Goal: Contribute content: Contribute content

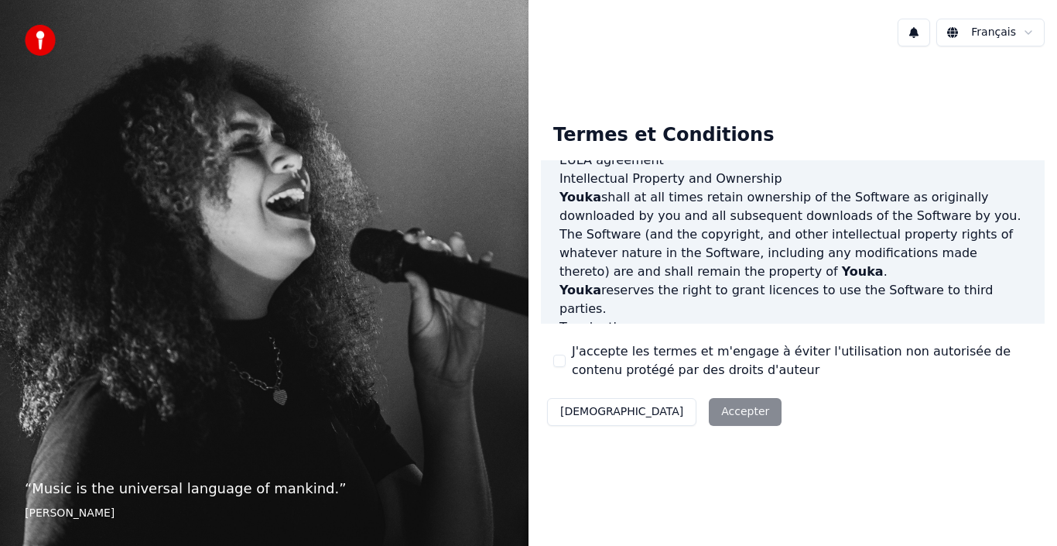
scroll to position [1062, 0]
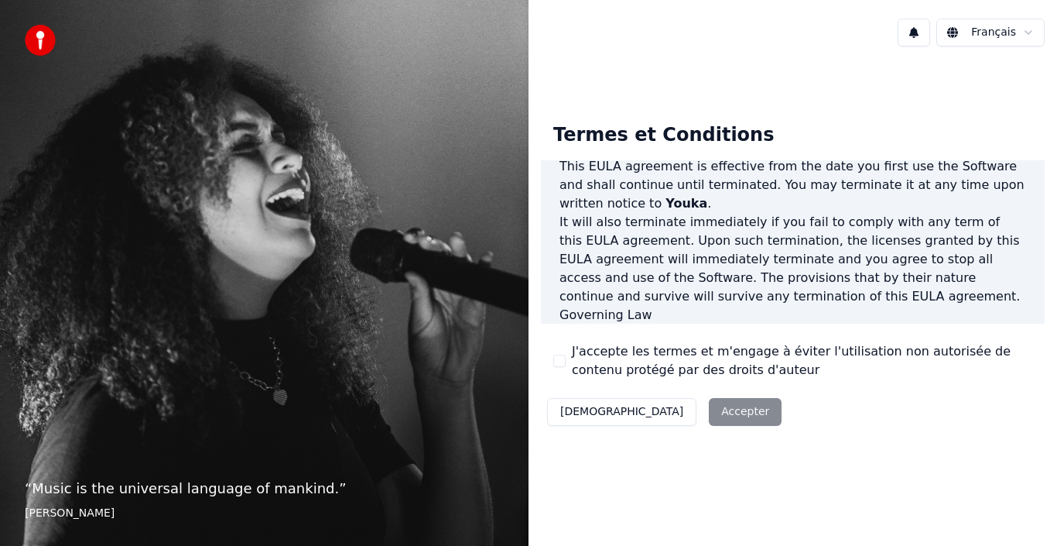
click at [561, 365] on button "J'accepte les termes et m'engage à éviter l'utilisation non autorisée de conten…" at bounding box center [559, 361] width 12 height 12
click at [709, 407] on button "Accepter" at bounding box center [745, 412] width 73 height 28
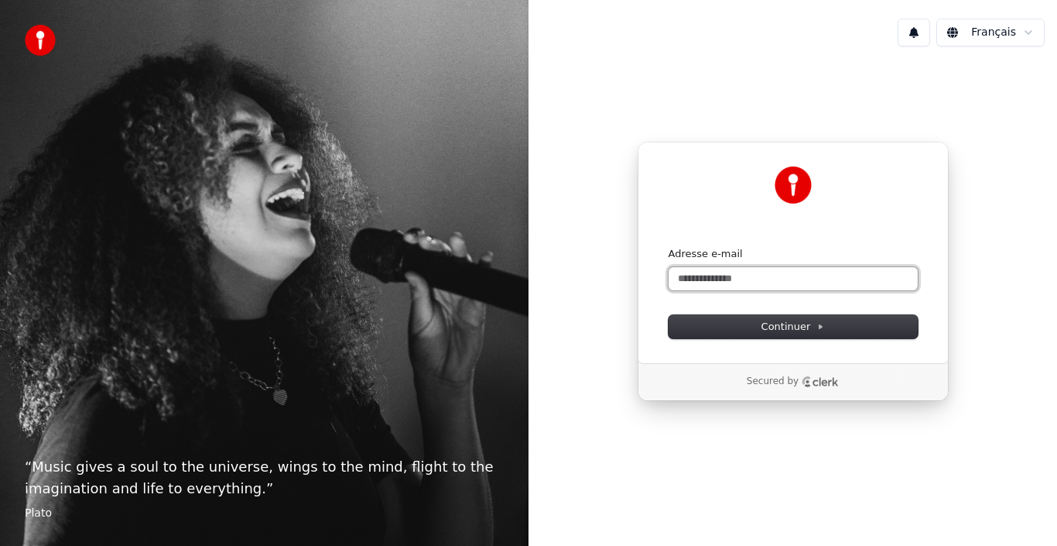
click at [712, 272] on input "Adresse e-mail" at bounding box center [793, 278] width 249 height 23
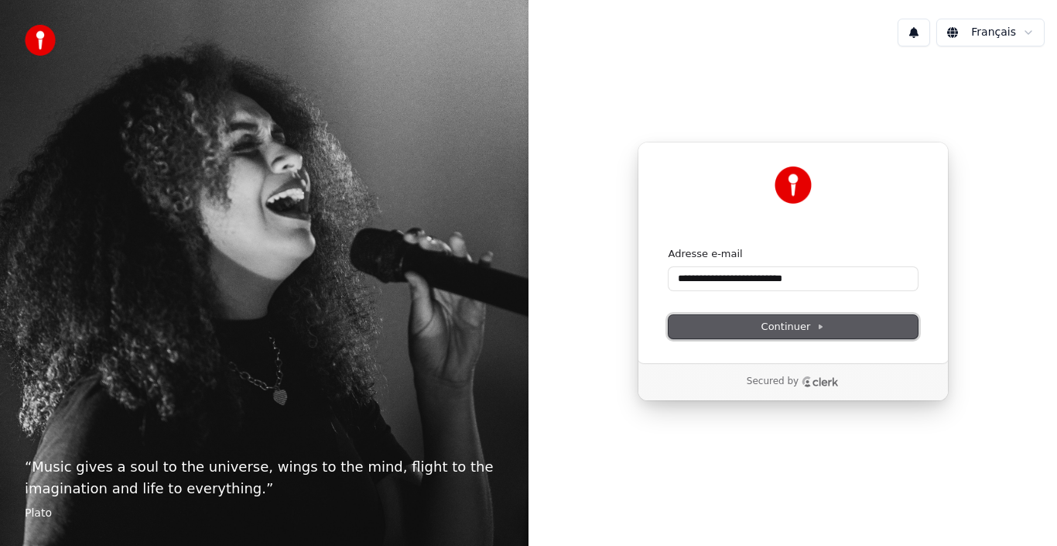
click at [745, 322] on button "Continuer" at bounding box center [793, 326] width 249 height 23
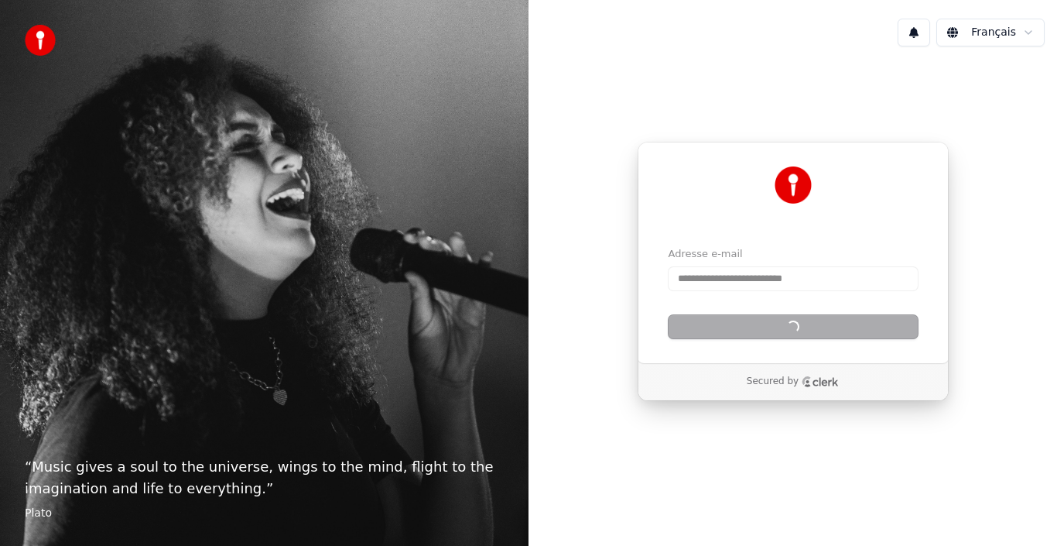
type input "**********"
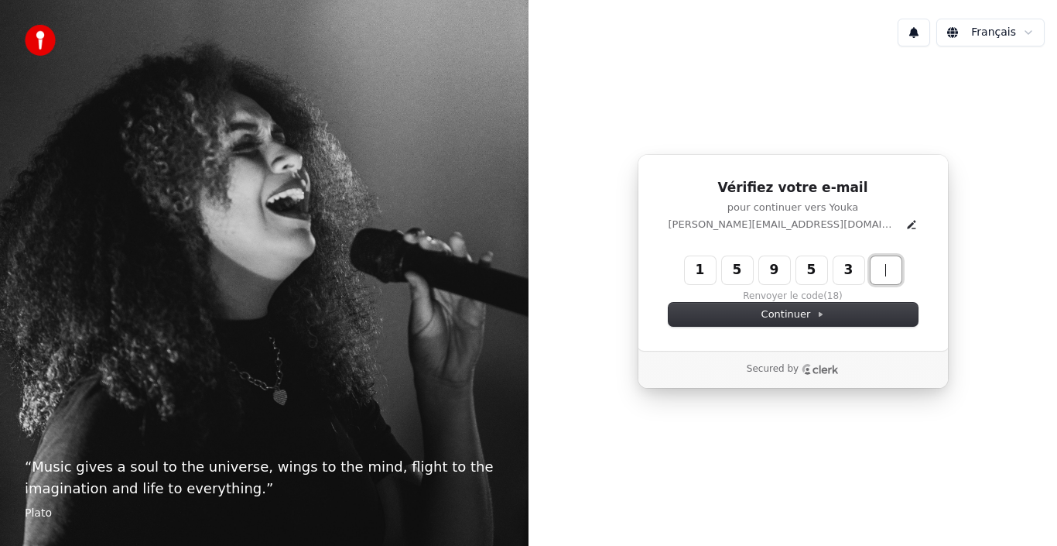
type input "******"
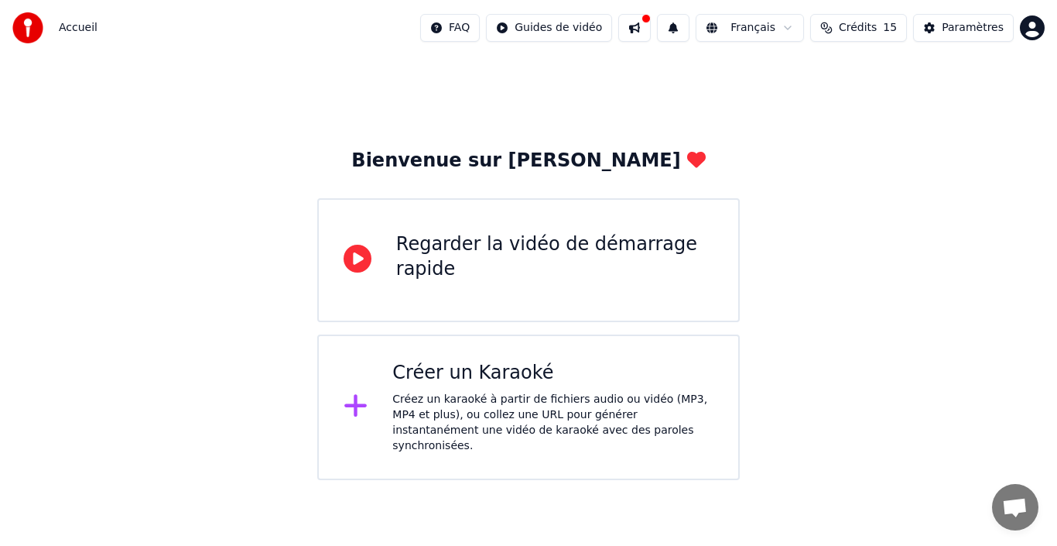
click at [443, 430] on div "Créez un karaoké à partir de fichiers audio ou vidéo (MP3, MP4 et plus), ou col…" at bounding box center [552, 423] width 321 height 62
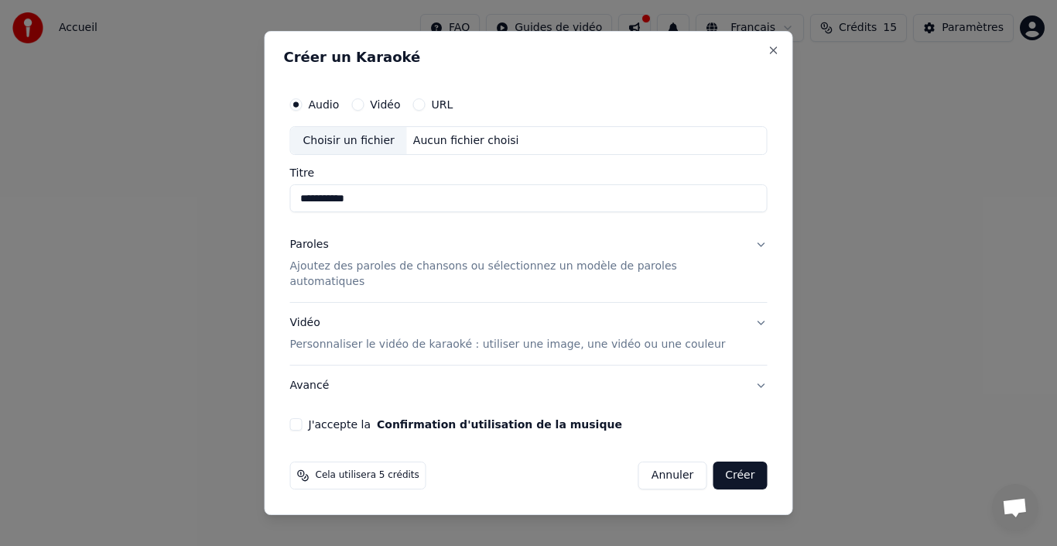
click at [368, 146] on div "Choisir un fichier" at bounding box center [349, 141] width 116 height 28
type input "**********"
click at [492, 275] on p "Ajoutez des paroles de chansons ou sélectionnez un modèle de paroles automatiqu…" at bounding box center [516, 274] width 453 height 31
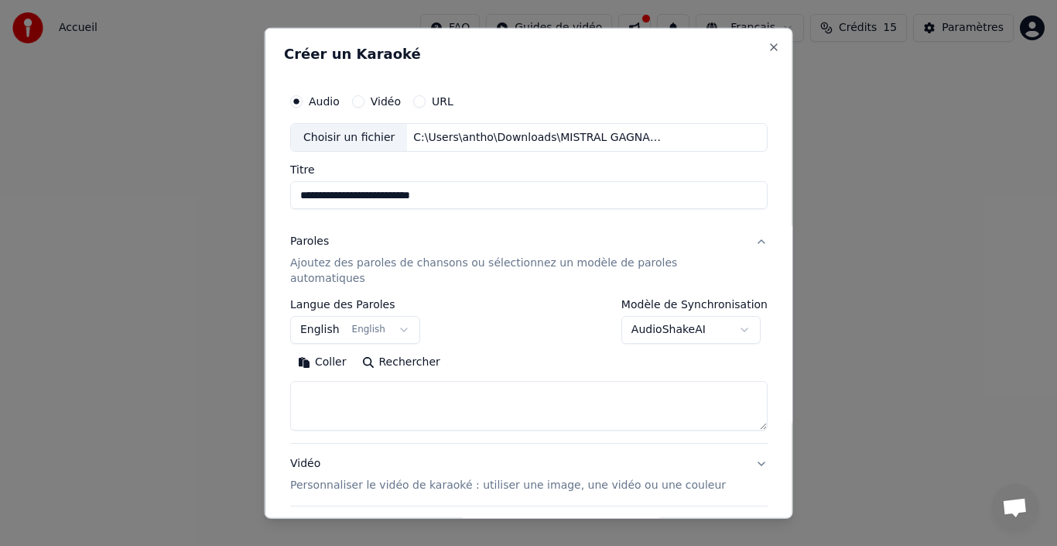
click at [386, 389] on textarea at bounding box center [529, 406] width 478 height 50
paste textarea "**********"
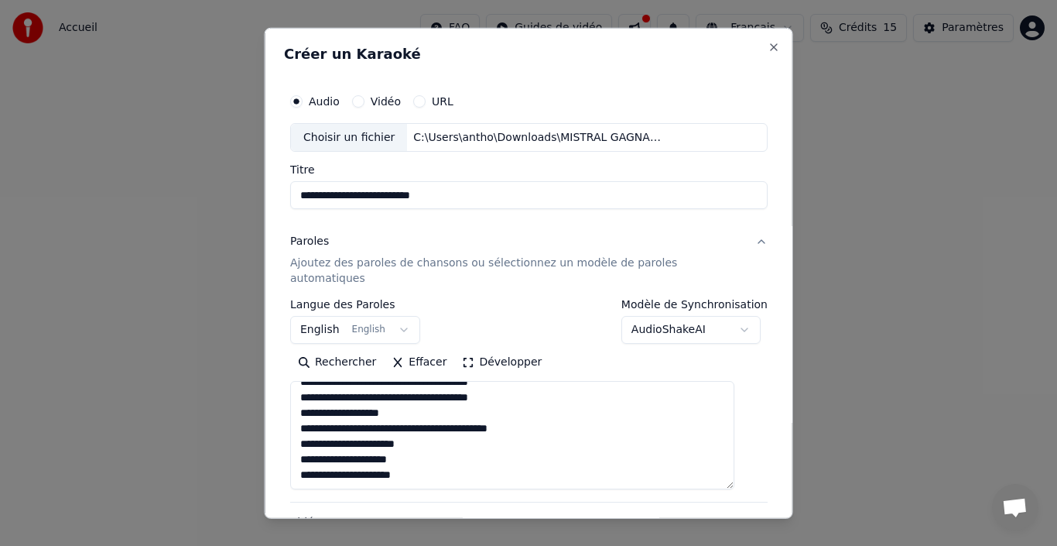
scroll to position [562, 0]
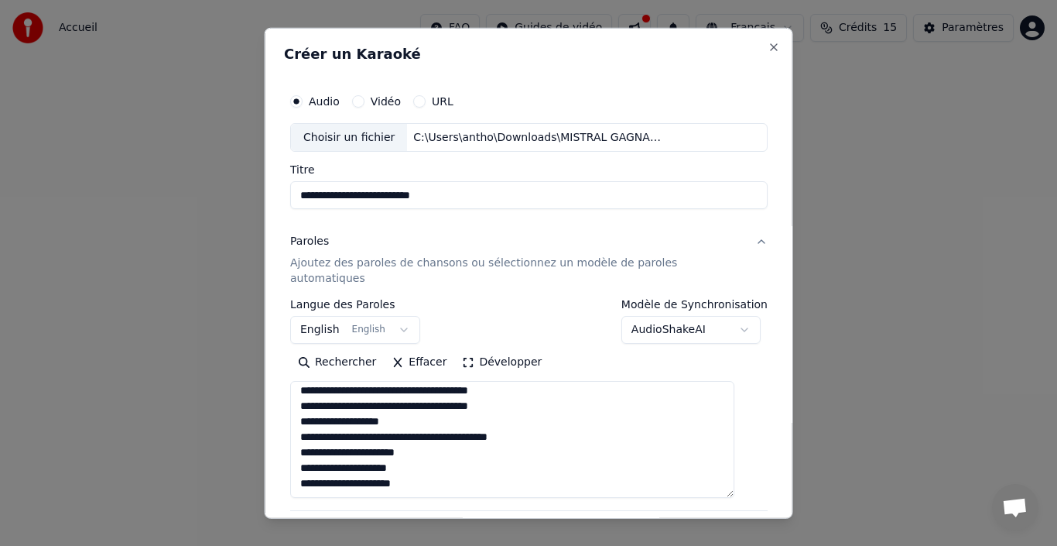
drag, startPoint x: 739, startPoint y: 409, endPoint x: 739, endPoint y: 476, distance: 67.3
click at [735, 476] on textarea at bounding box center [512, 439] width 444 height 117
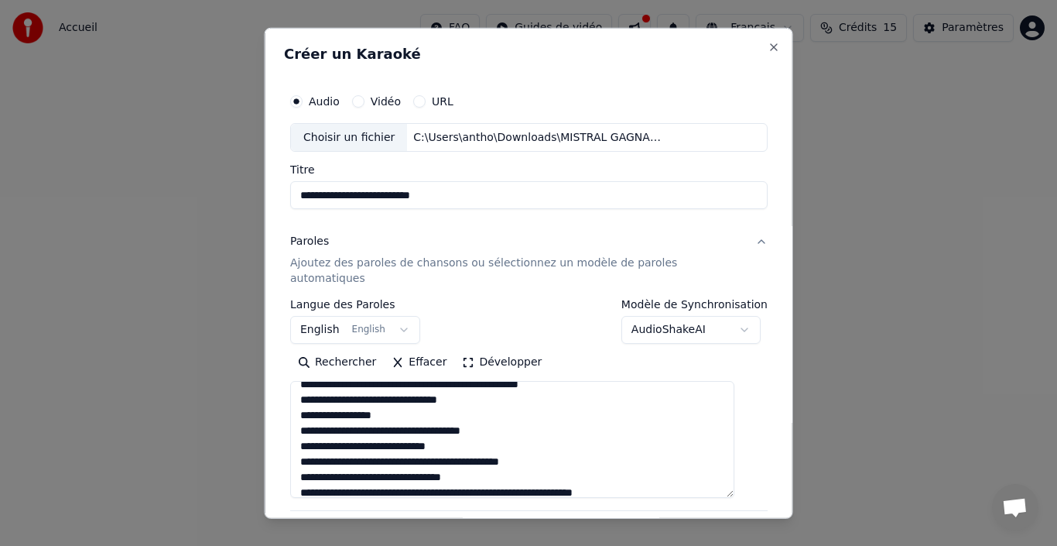
scroll to position [248, 0]
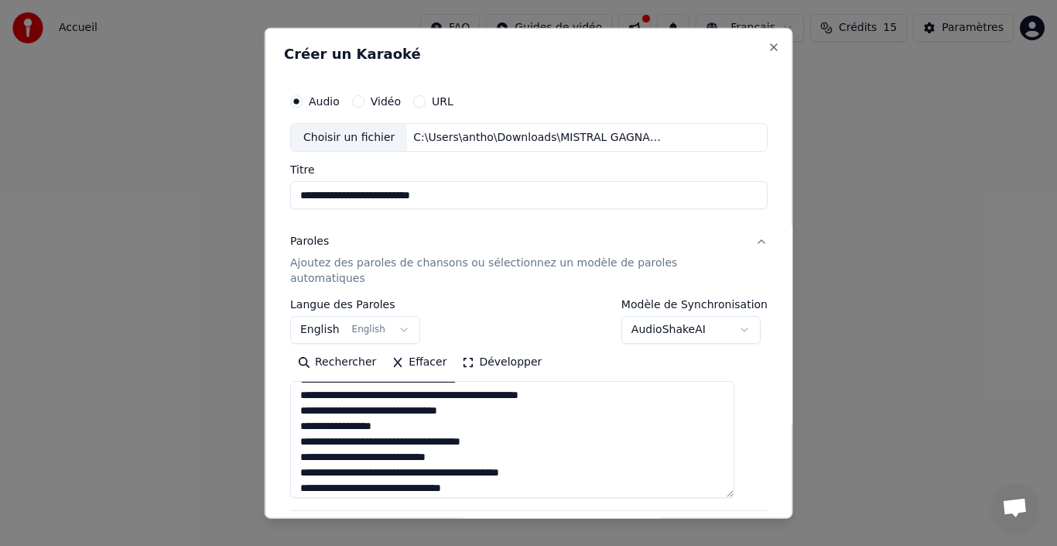
drag, startPoint x: 406, startPoint y: 409, endPoint x: 310, endPoint y: 409, distance: 96.8
click at [310, 409] on textarea at bounding box center [512, 439] width 444 height 117
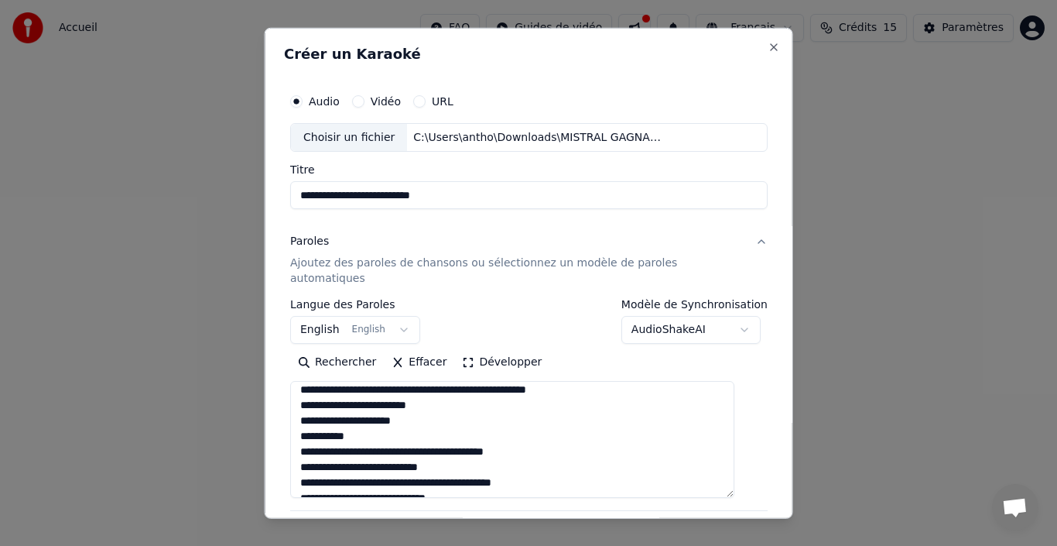
scroll to position [372, 0]
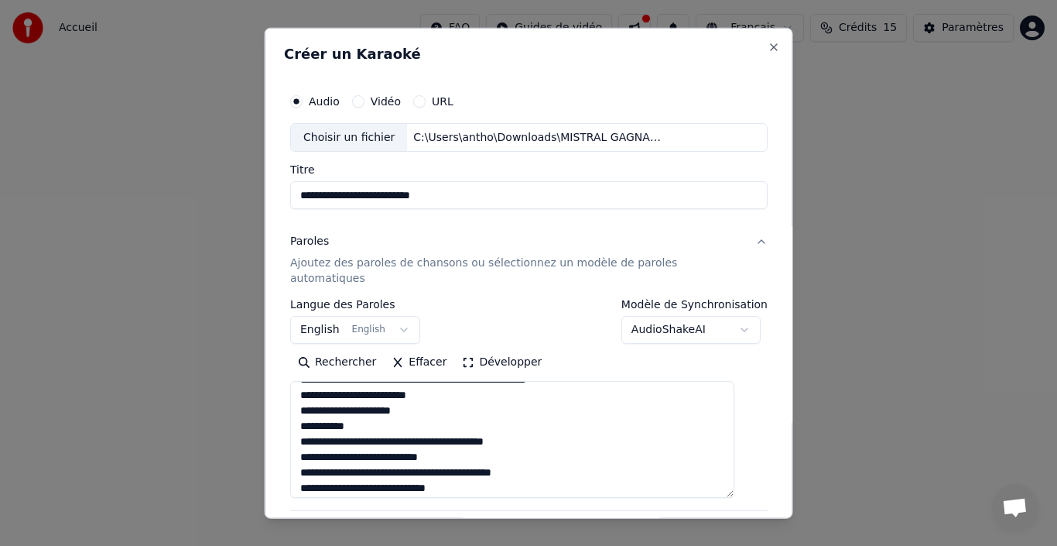
click at [381, 408] on textarea at bounding box center [512, 439] width 444 height 117
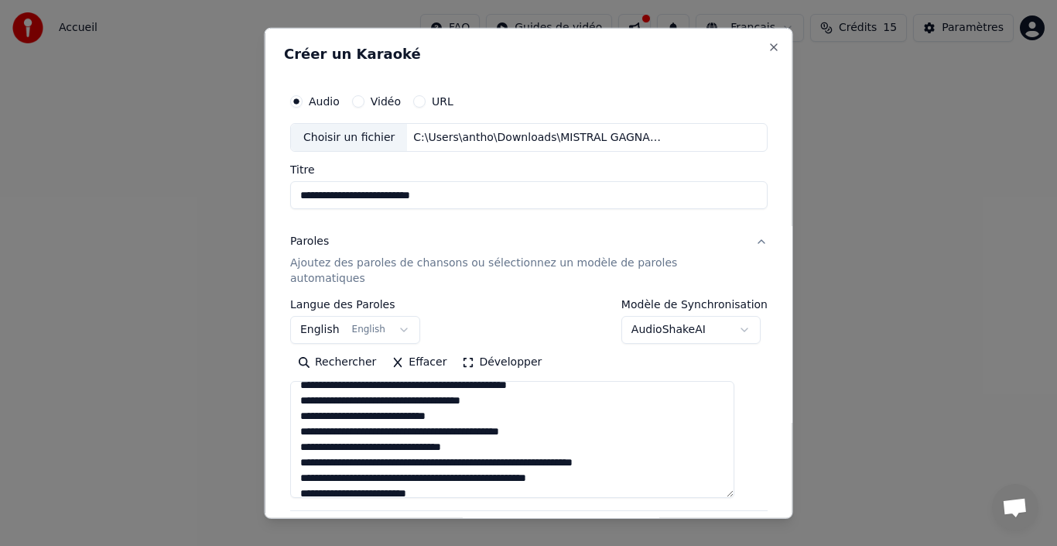
scroll to position [248, 0]
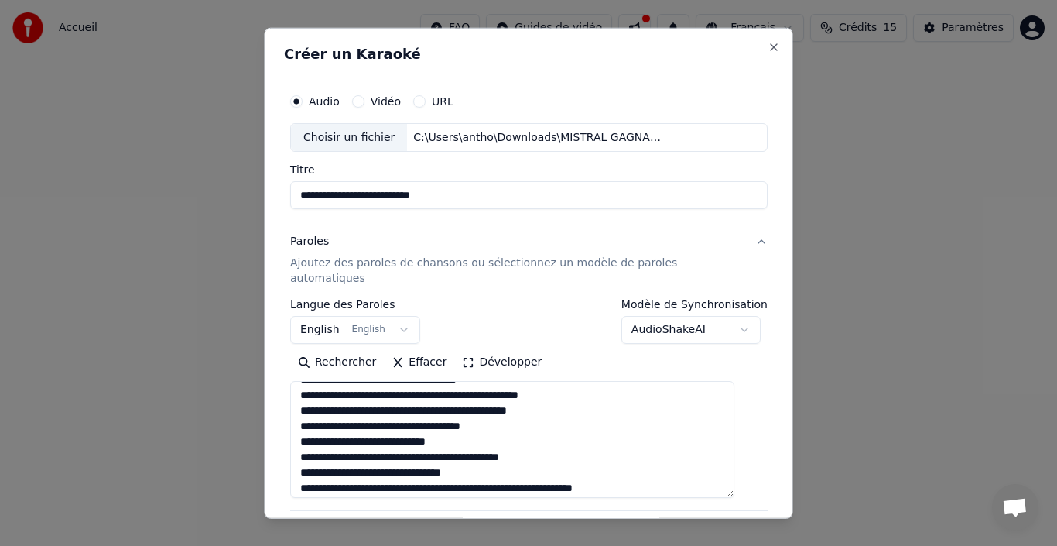
click at [312, 409] on textarea at bounding box center [512, 439] width 444 height 117
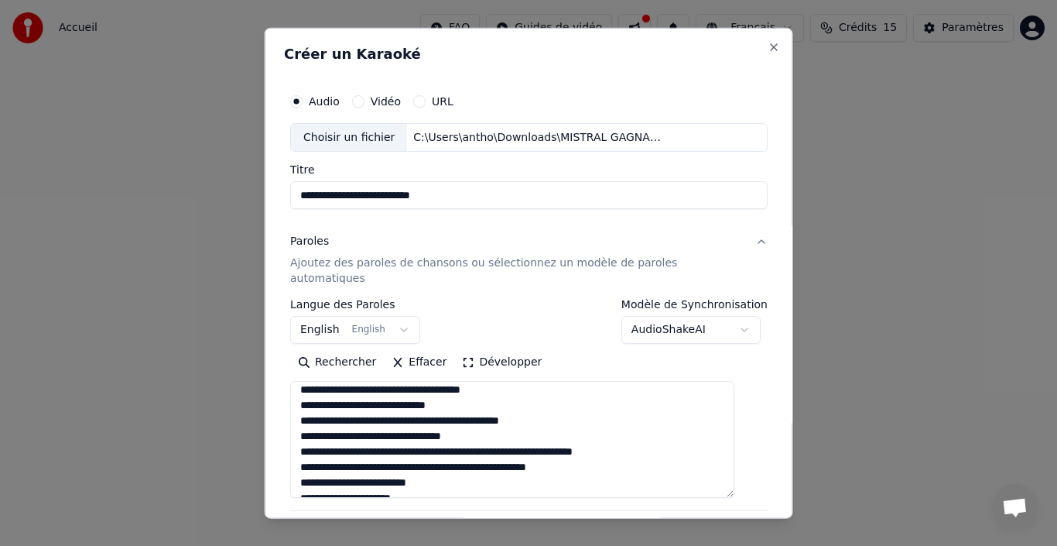
scroll to position [269, 0]
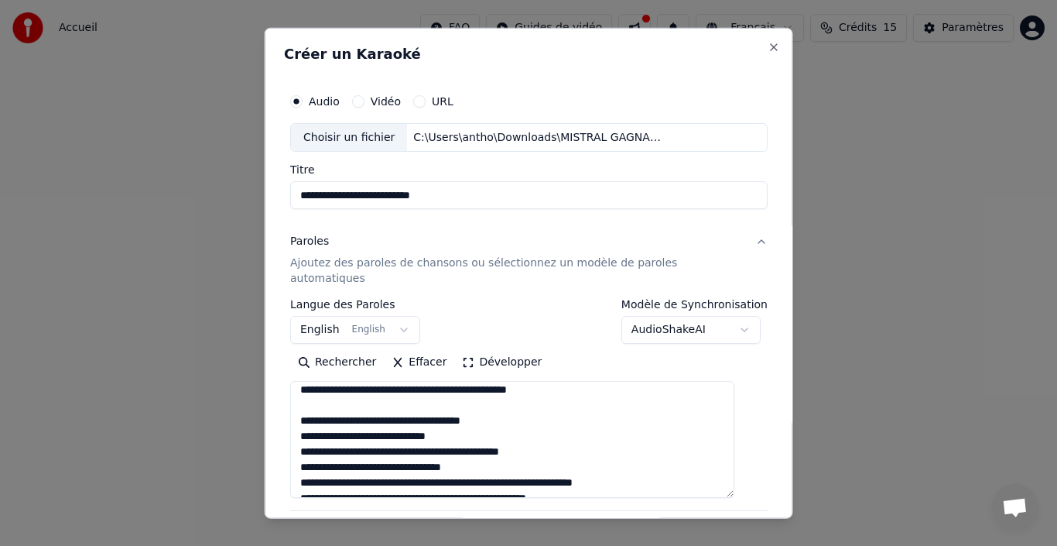
click at [567, 381] on textarea at bounding box center [512, 439] width 444 height 117
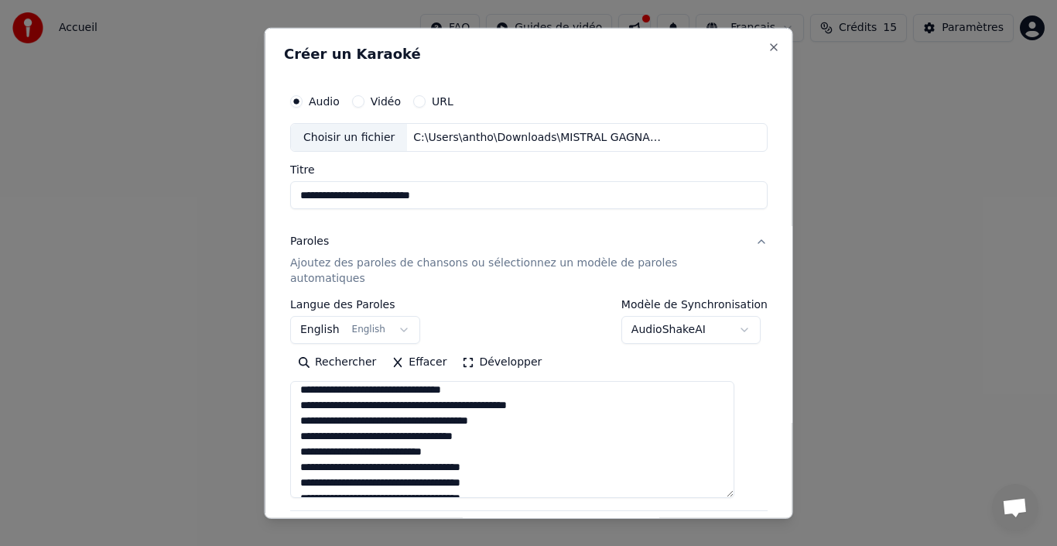
scroll to position [0, 0]
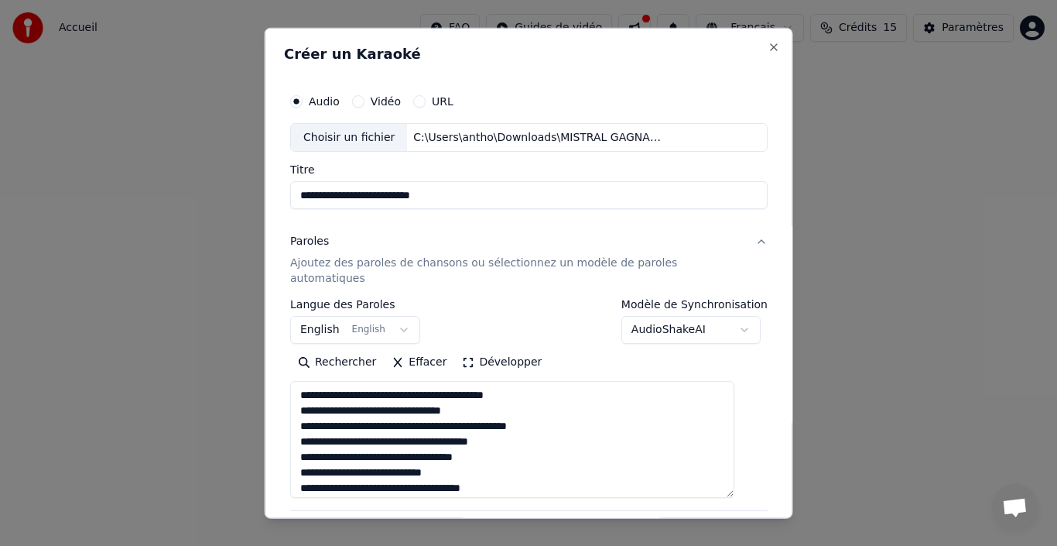
type textarea "**********"
click at [406, 316] on button "English English" at bounding box center [355, 330] width 130 height 28
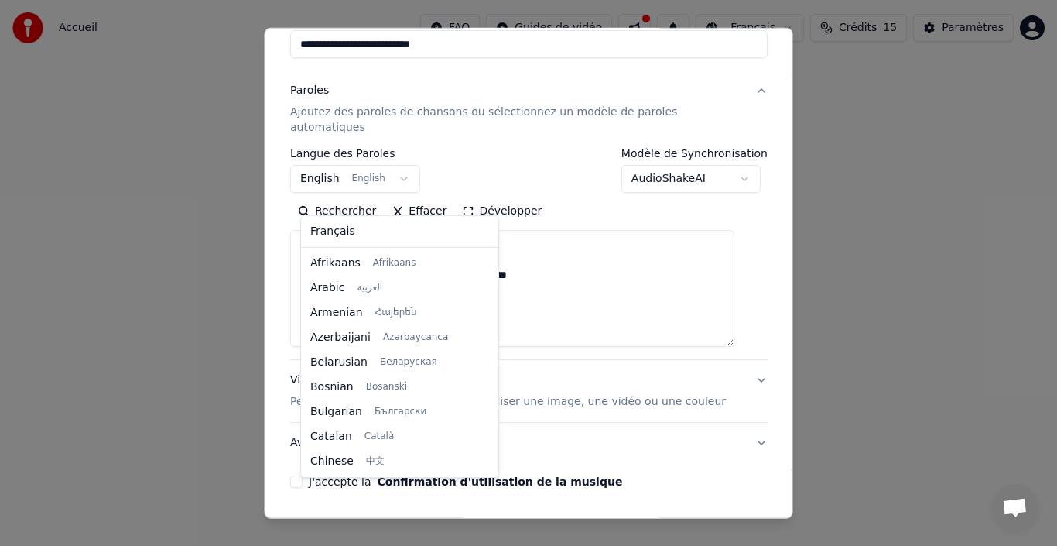
scroll to position [124, 0]
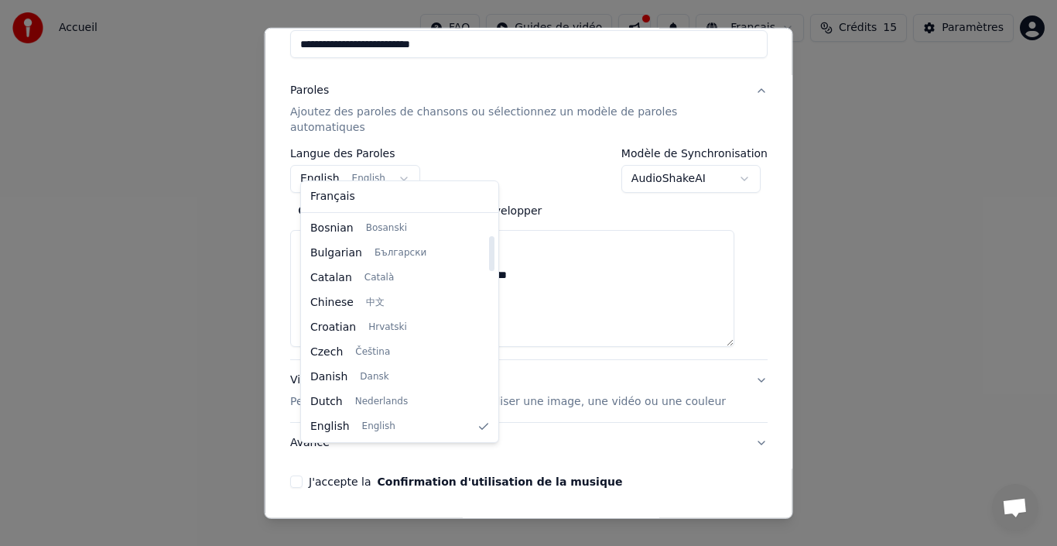
select select "**"
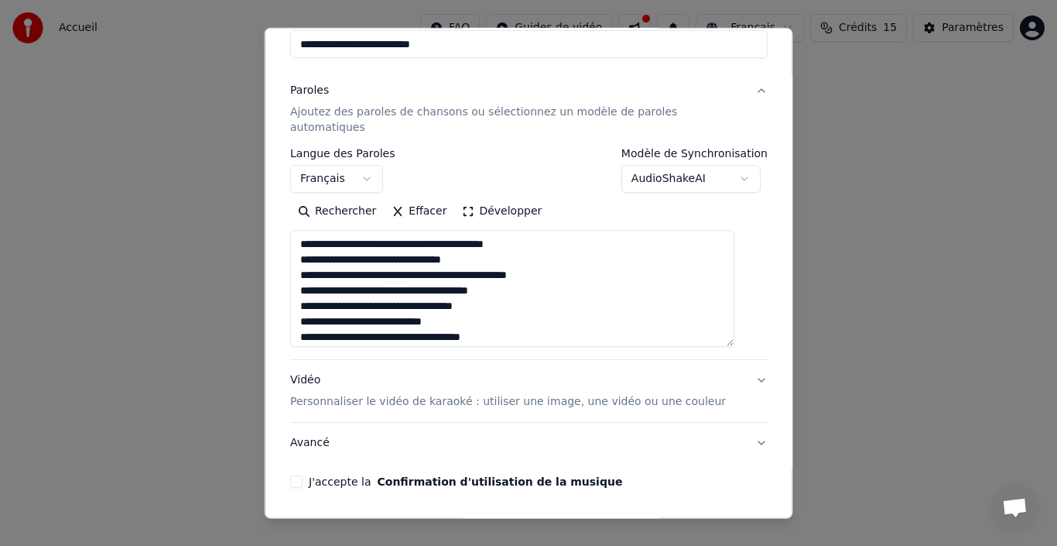
click at [303, 475] on button "J'accepte la Confirmation d'utilisation de la musique" at bounding box center [296, 481] width 12 height 12
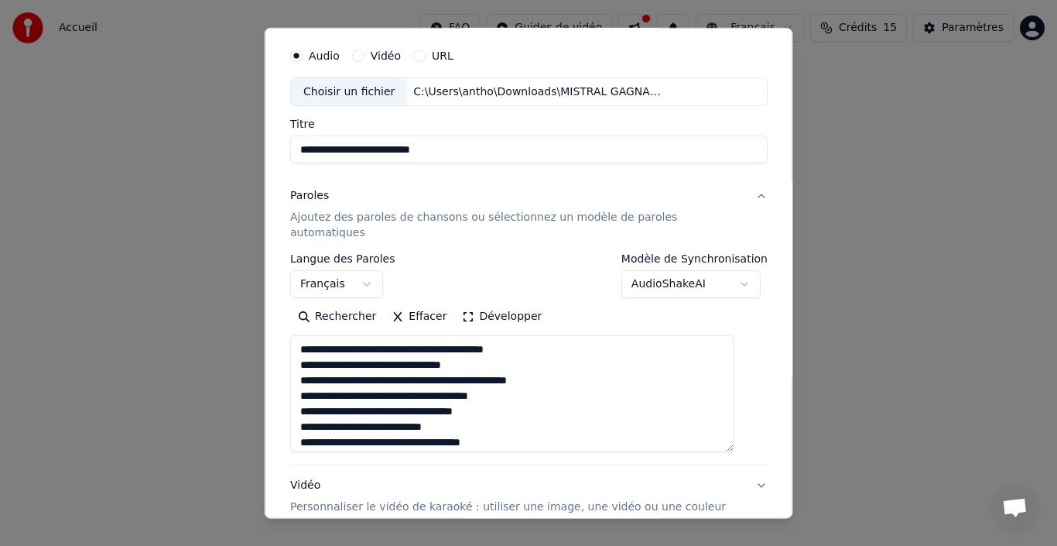
scroll to position [70, 0]
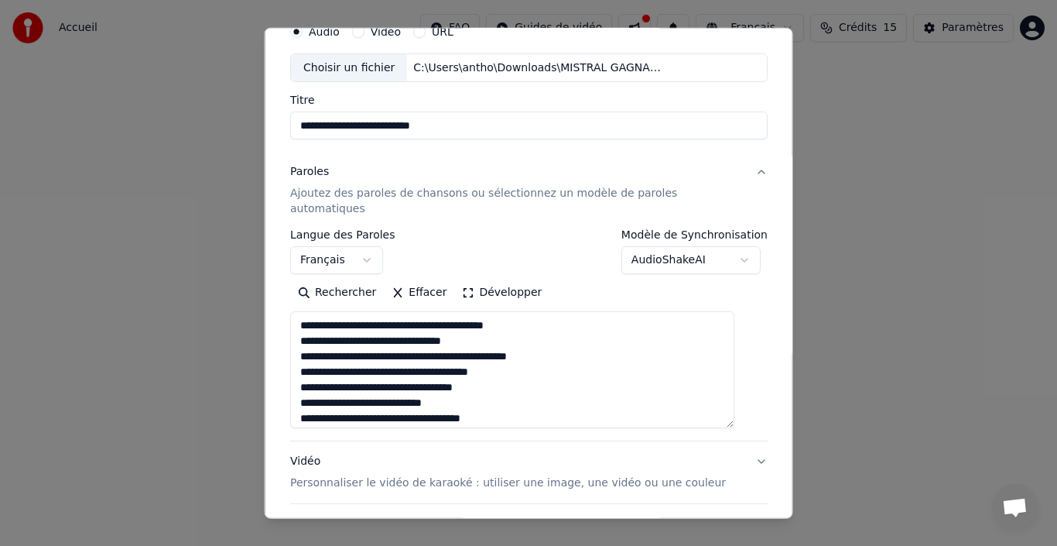
click at [518, 366] on textarea at bounding box center [512, 369] width 444 height 117
click at [513, 354] on textarea at bounding box center [512, 369] width 444 height 117
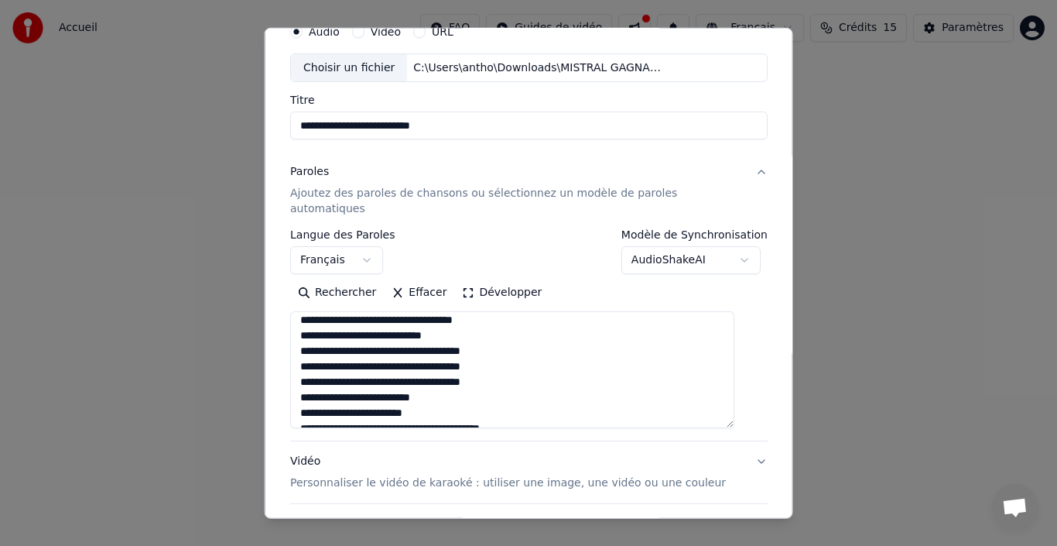
scroll to position [93, 0]
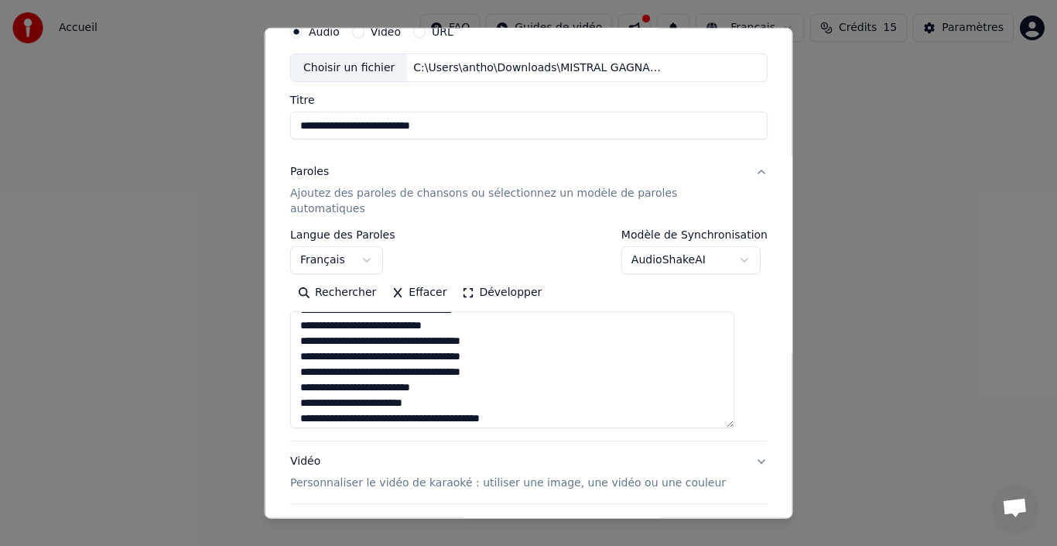
click at [392, 341] on textarea at bounding box center [512, 369] width 444 height 117
click at [397, 341] on textarea at bounding box center [512, 369] width 444 height 117
click at [400, 341] on textarea at bounding box center [512, 369] width 444 height 117
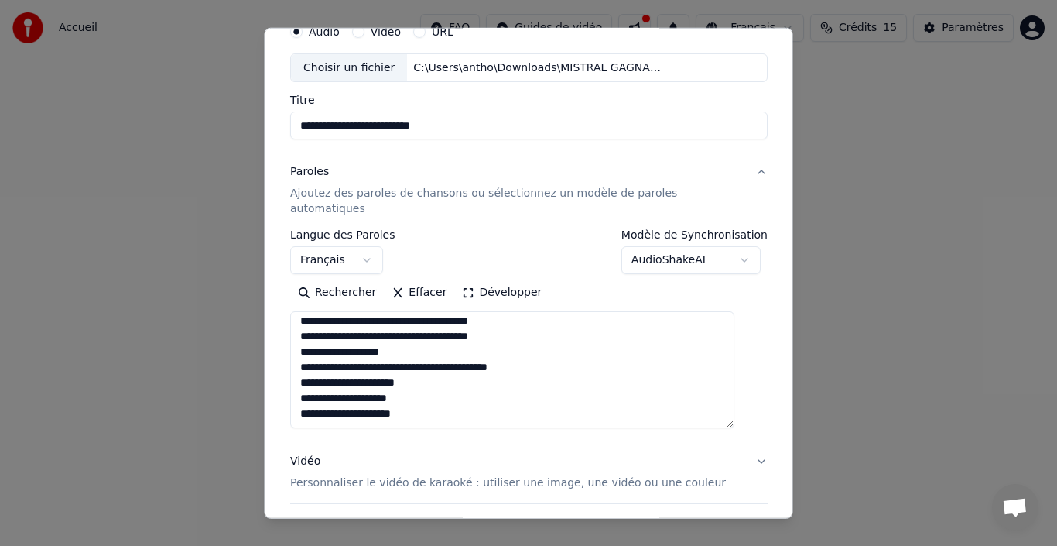
type textarea "**********"
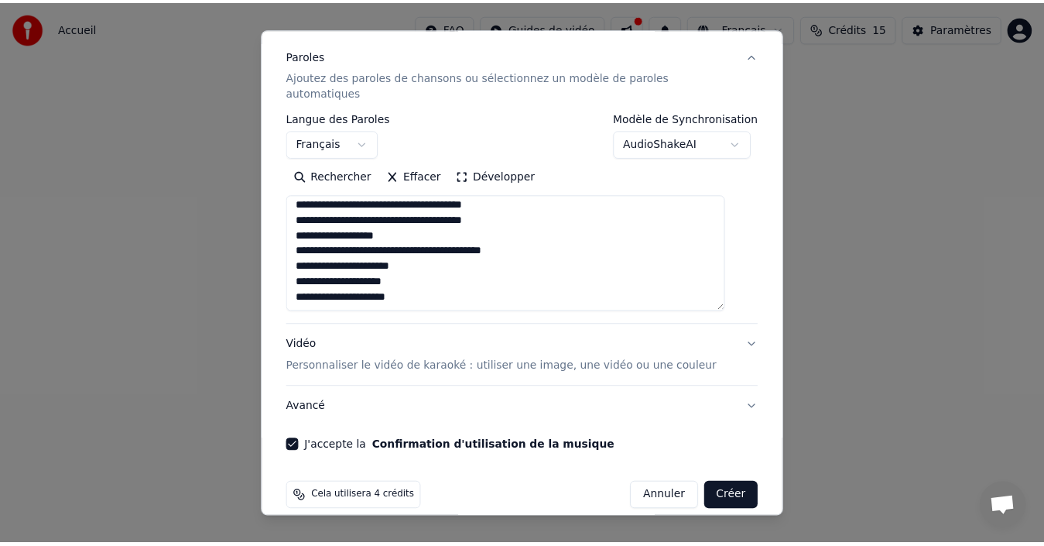
scroll to position [189, 0]
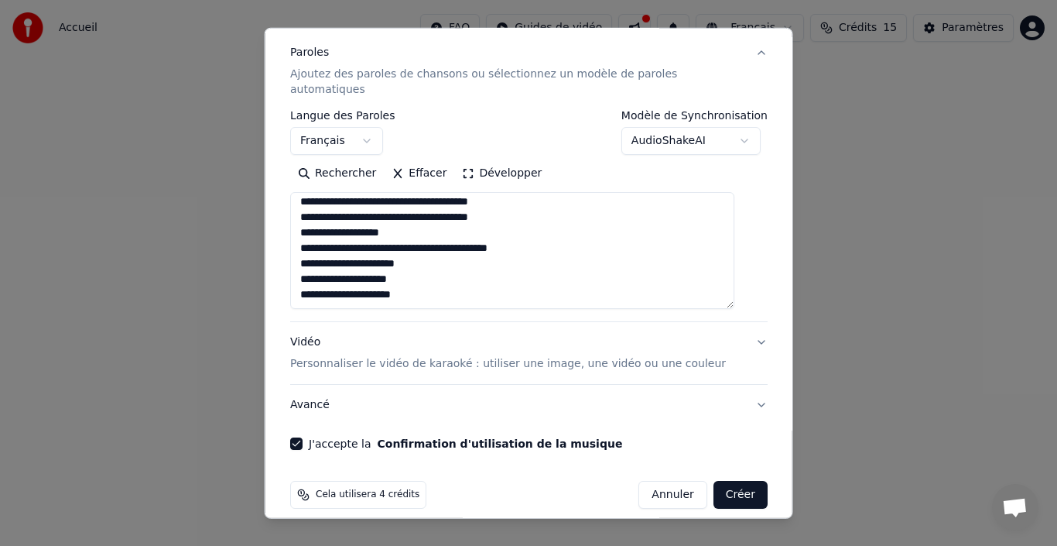
click at [729, 482] on button "Créer" at bounding box center [740, 495] width 54 height 28
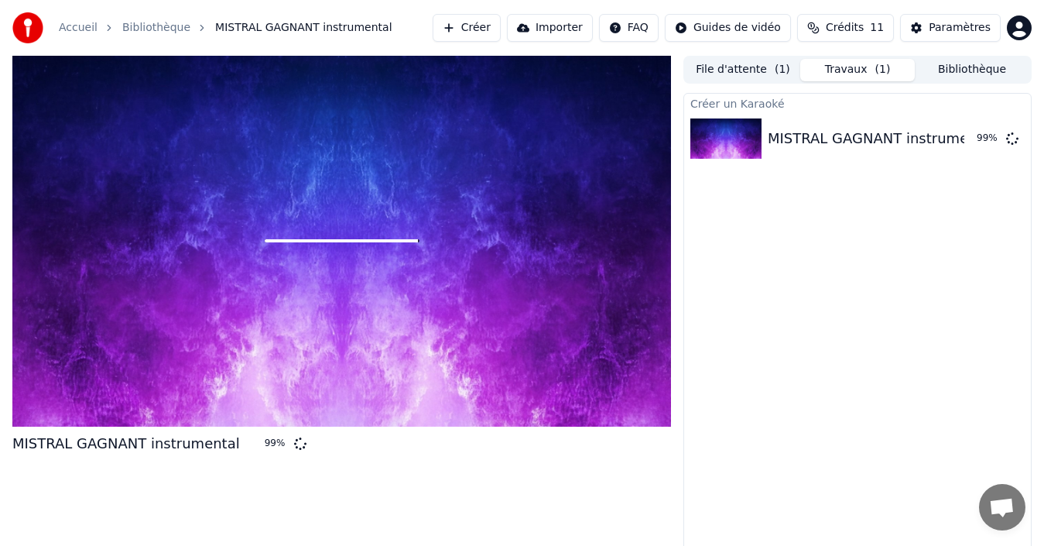
scroll to position [11, 0]
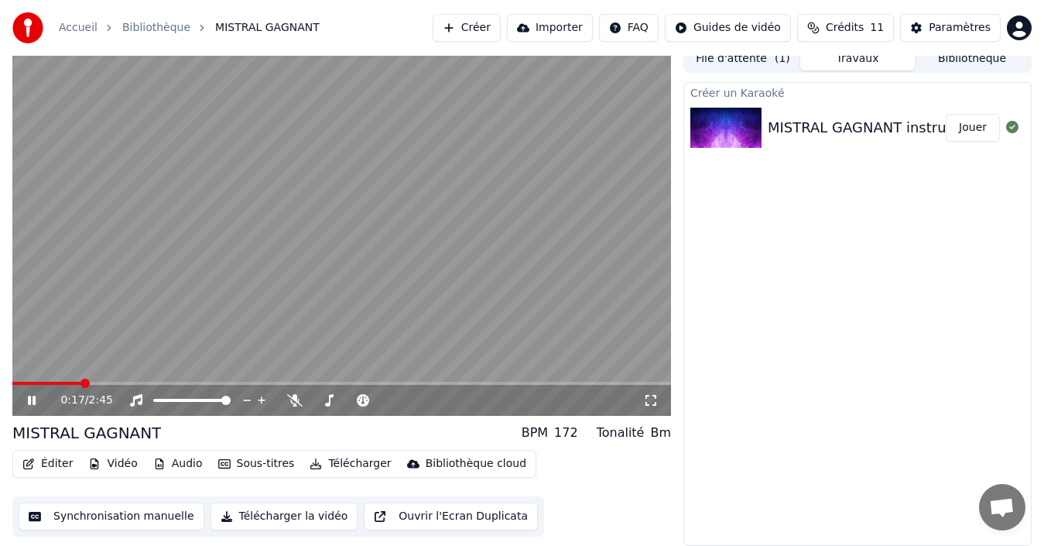
click at [29, 402] on icon at bounding box center [32, 400] width 8 height 9
click at [154, 516] on button "Synchronisation manuelle" at bounding box center [112, 516] width 186 height 28
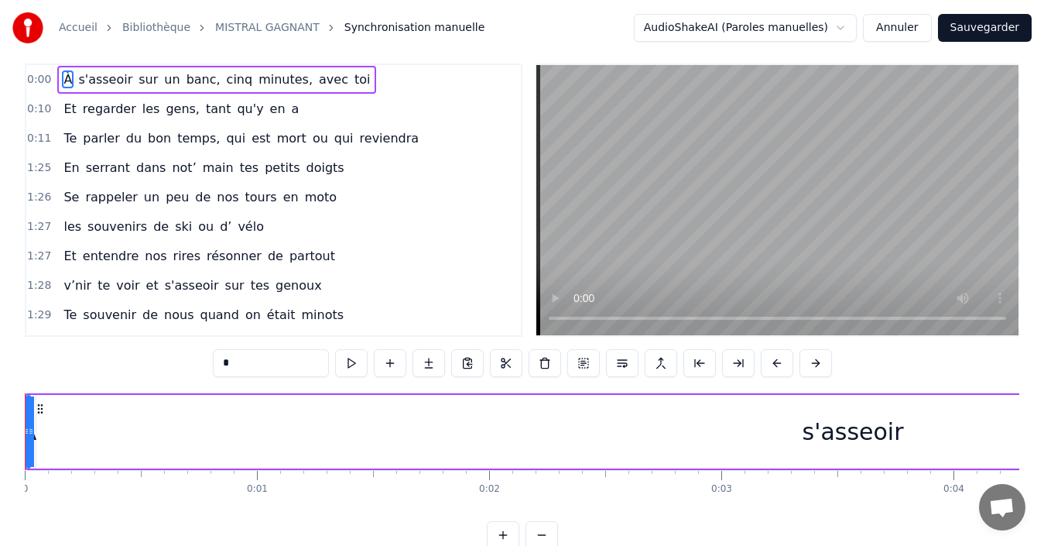
scroll to position [19, 0]
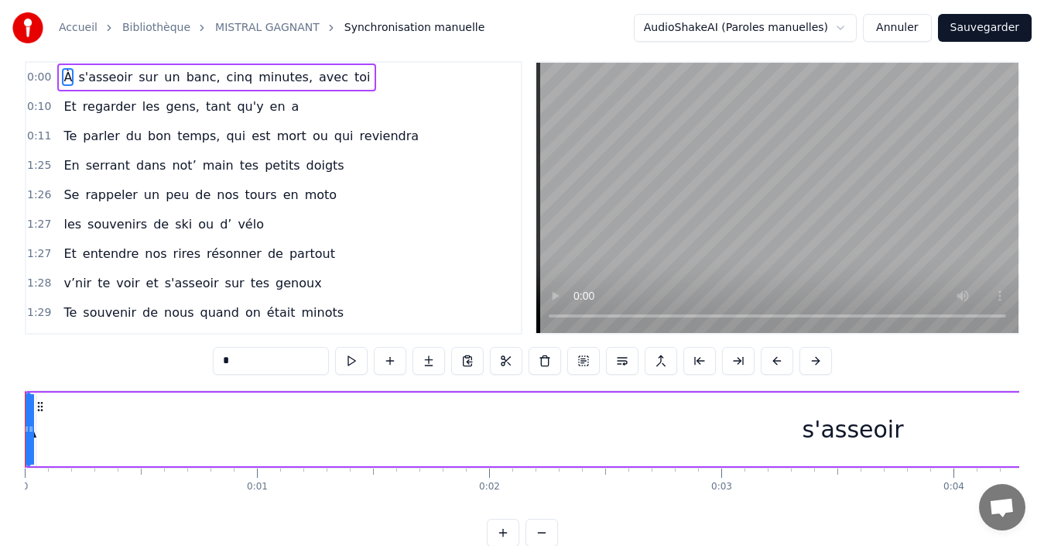
drag, startPoint x: 672, startPoint y: 438, endPoint x: 726, endPoint y: 431, distance: 54.6
click at [726, 431] on div "s'asseoir" at bounding box center [852, 429] width 1633 height 74
click at [803, 443] on div "s'asseoir" at bounding box center [853, 429] width 101 height 35
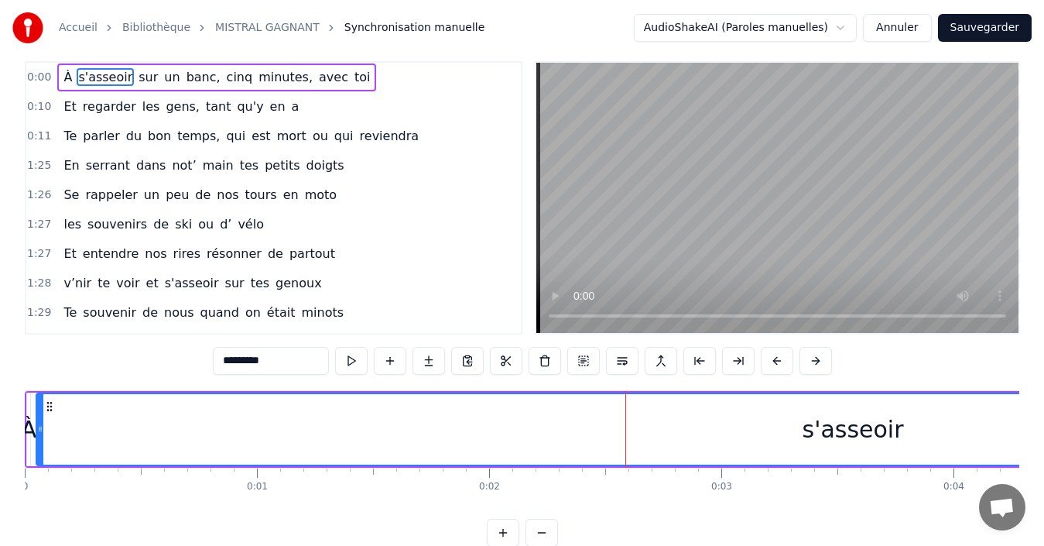
type input "*********"
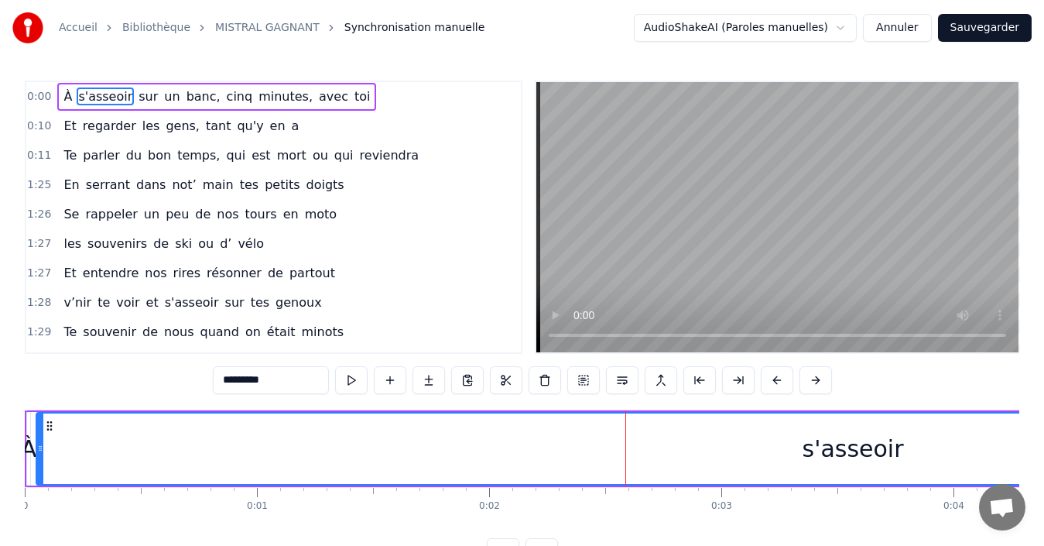
drag, startPoint x: 29, startPoint y: 450, endPoint x: 91, endPoint y: 451, distance: 62.7
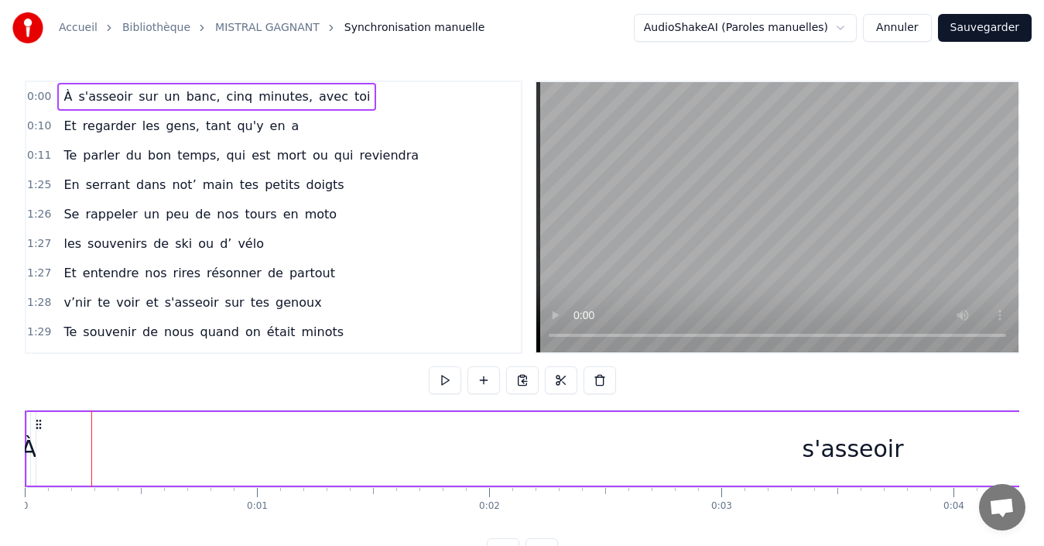
click at [62, 97] on span "À" at bounding box center [68, 96] width 12 height 18
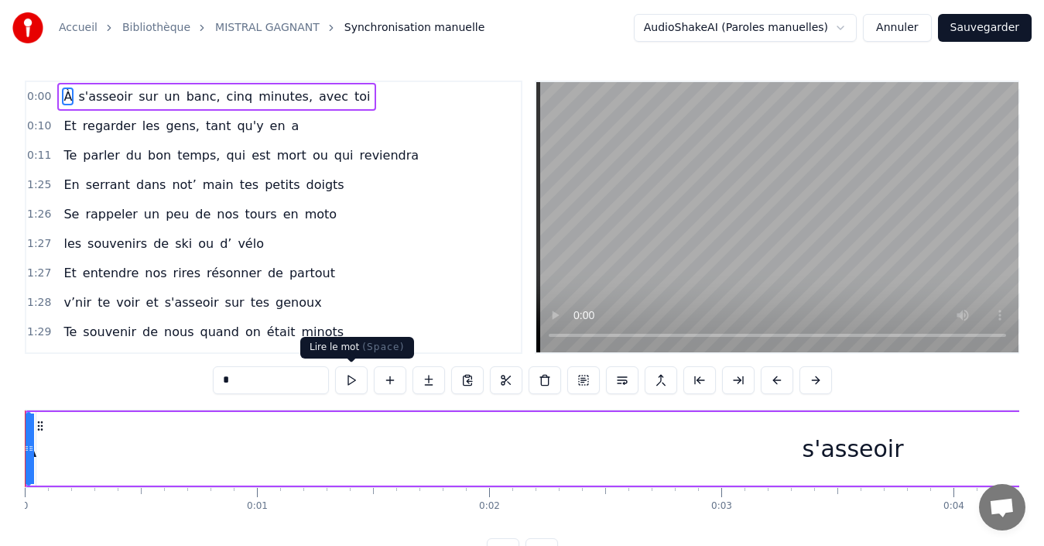
click at [351, 377] on button at bounding box center [351, 380] width 33 height 28
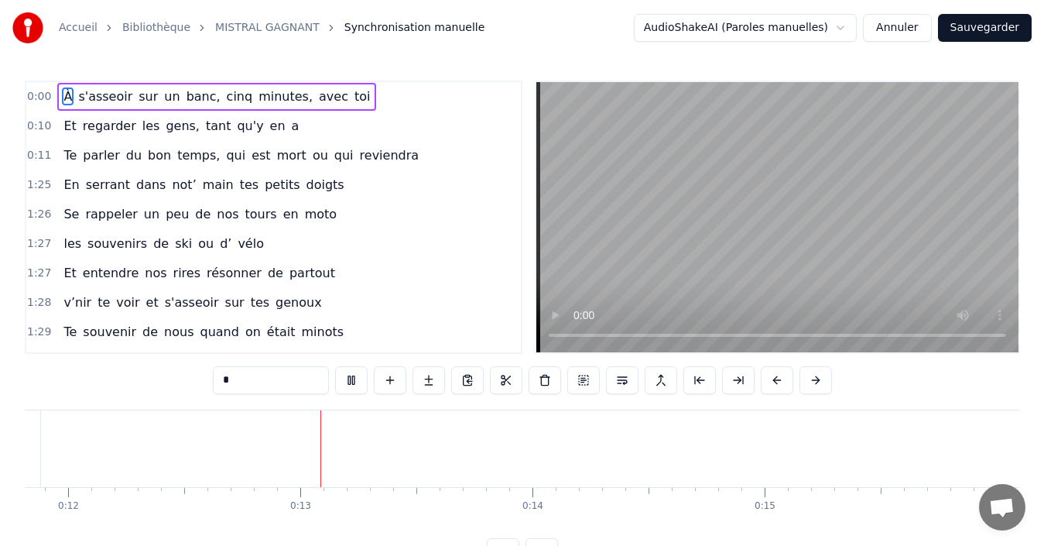
scroll to position [0, 2781]
click at [62, 96] on span "À" at bounding box center [68, 96] width 12 height 18
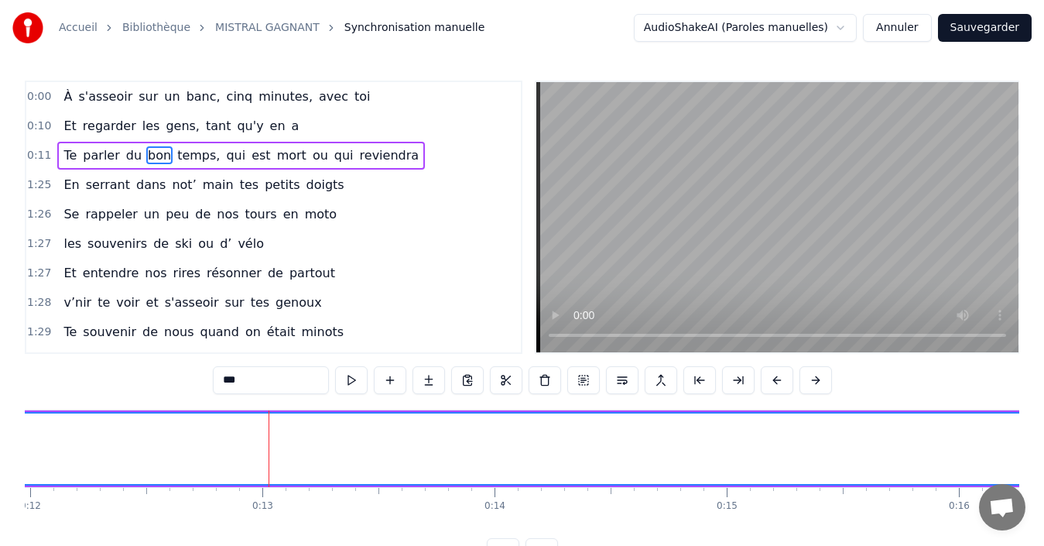
click at [65, 98] on span "À" at bounding box center [68, 96] width 12 height 18
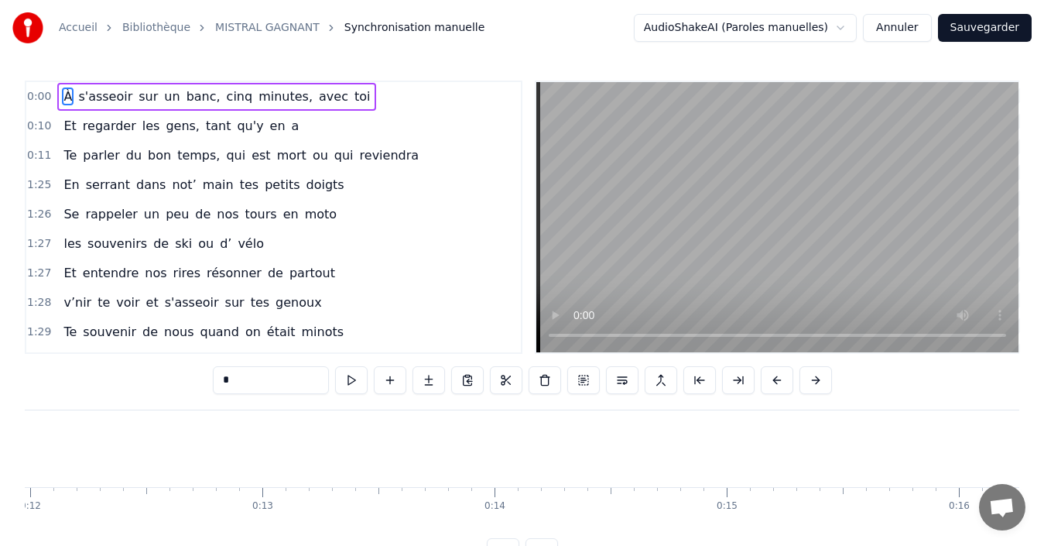
type input "***"
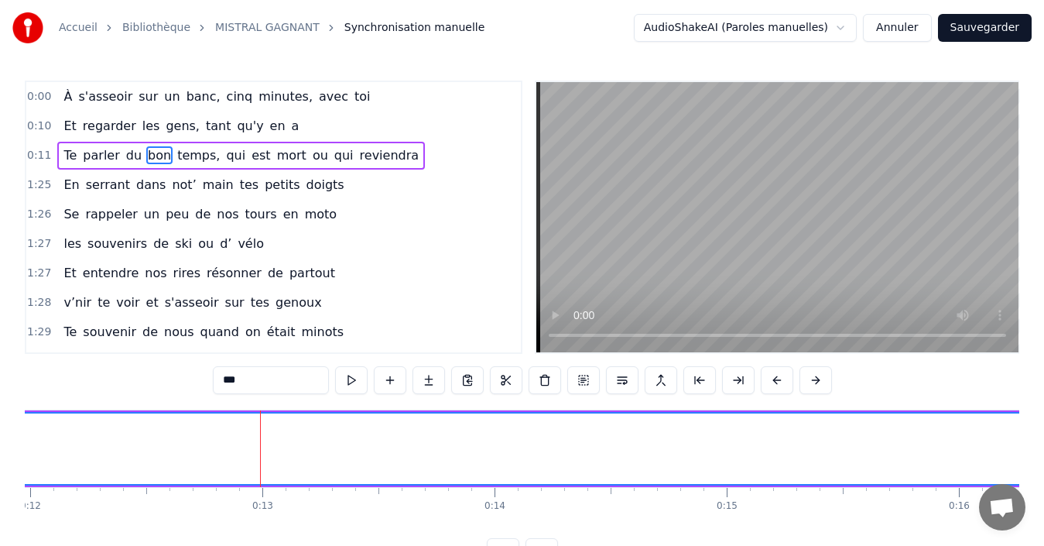
drag, startPoint x: 178, startPoint y: 444, endPoint x: 490, endPoint y: 466, distance: 312.8
click at [51, 96] on div "0:00 À s'asseoir sur un banc, cinq minutes, avec toi" at bounding box center [273, 96] width 495 height 29
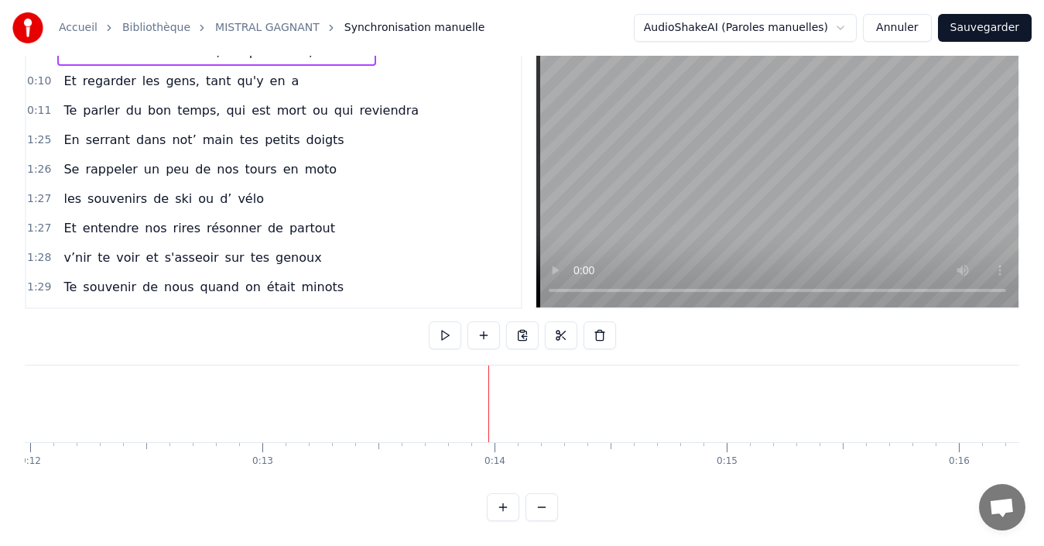
scroll to position [58, 0]
click at [545, 507] on button at bounding box center [542, 507] width 33 height 28
click at [542, 509] on button at bounding box center [542, 507] width 33 height 28
drag, startPoint x: 301, startPoint y: 375, endPoint x: 637, endPoint y: 399, distance: 336.8
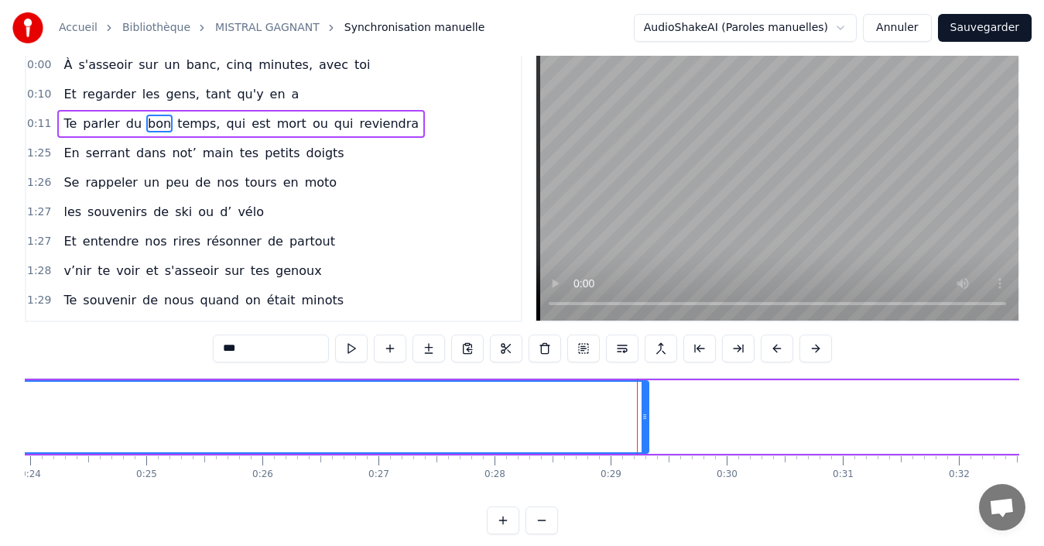
scroll to position [0, 0]
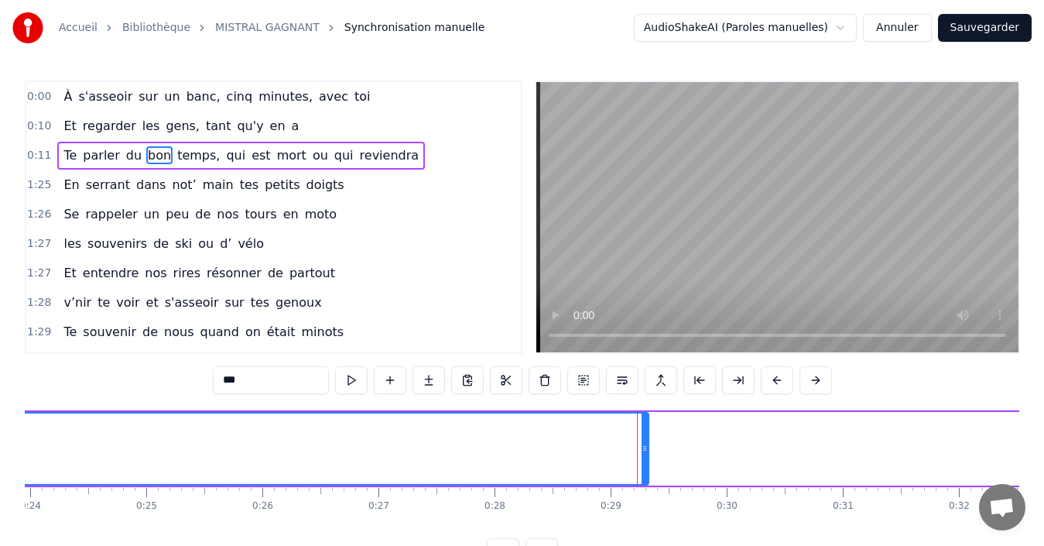
drag, startPoint x: 125, startPoint y: 434, endPoint x: 360, endPoint y: 436, distance: 235.3
drag, startPoint x: 345, startPoint y: 443, endPoint x: 463, endPoint y: 448, distance: 117.8
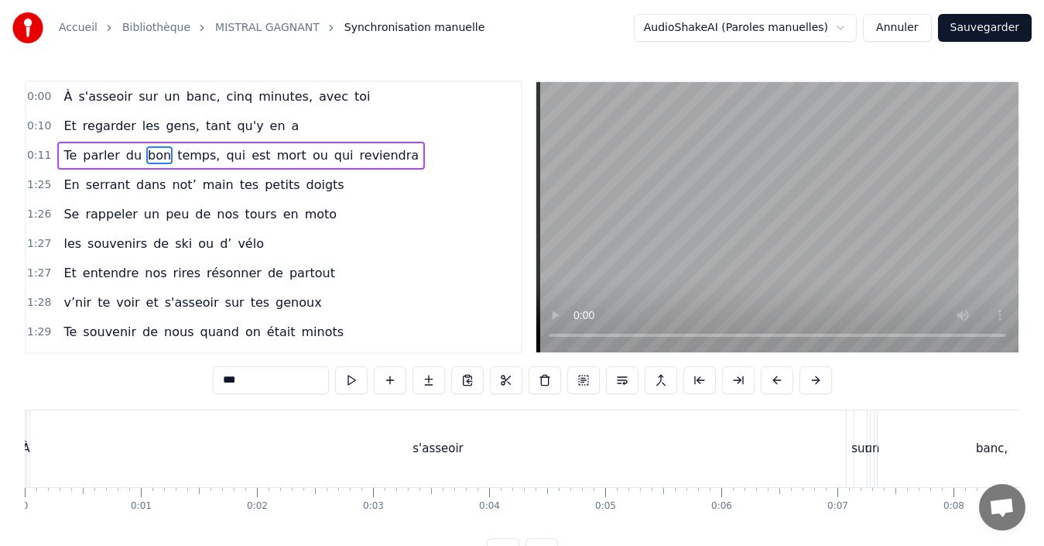
click at [29, 451] on div "À" at bounding box center [26, 449] width 8 height 18
type input "*"
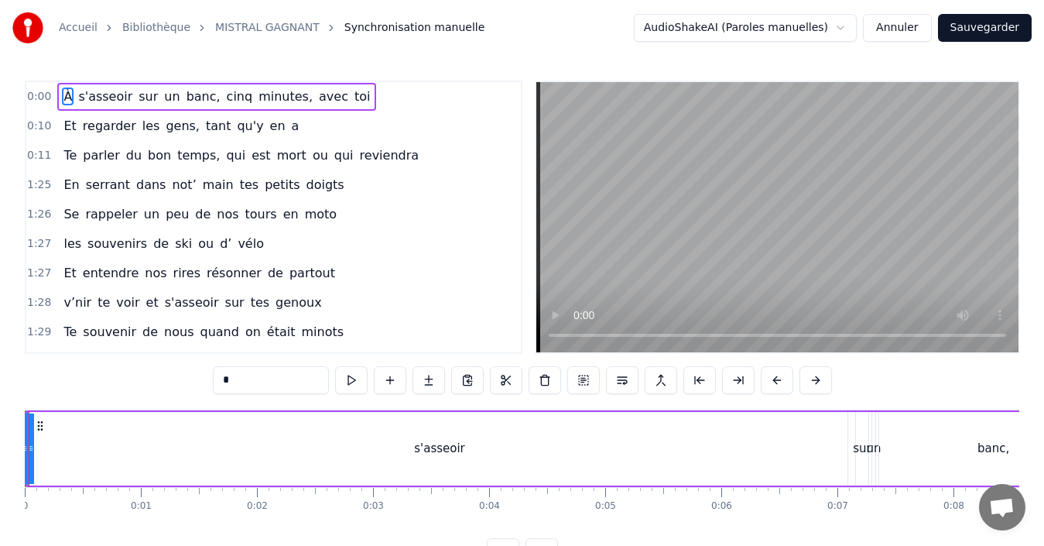
drag, startPoint x: 29, startPoint y: 446, endPoint x: 81, endPoint y: 445, distance: 51.9
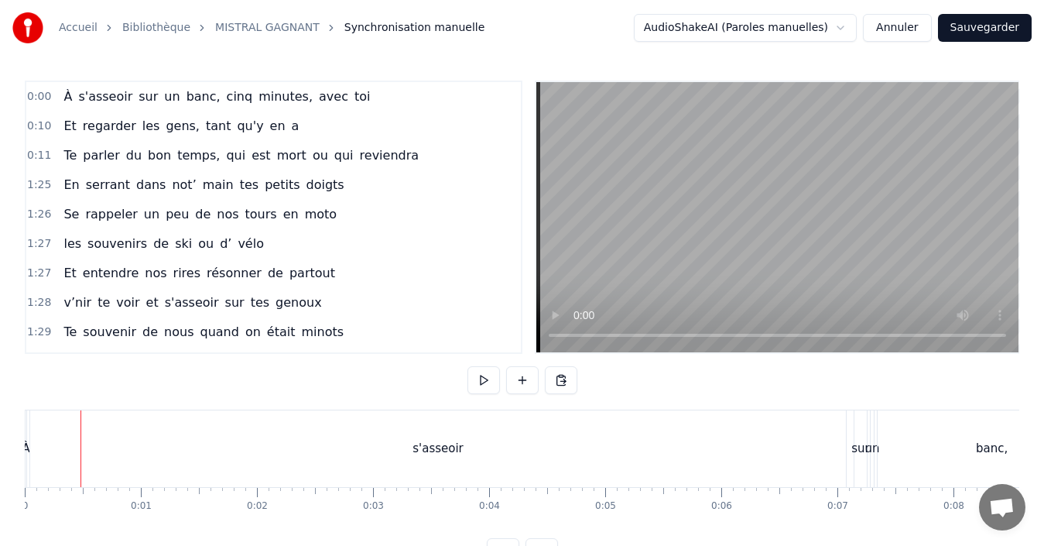
click at [27, 444] on div "À" at bounding box center [26, 449] width 8 height 18
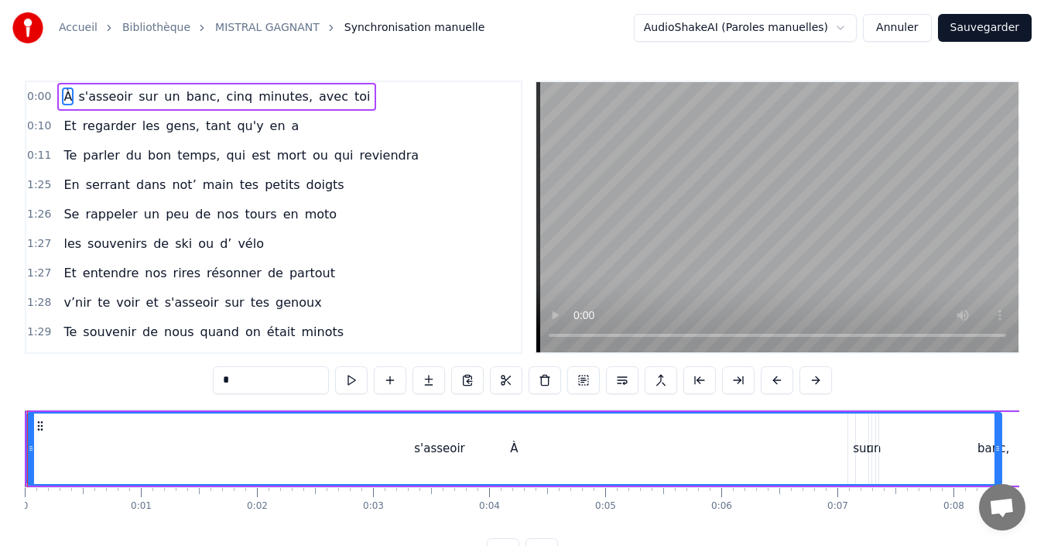
drag, startPoint x: 26, startPoint y: 437, endPoint x: 999, endPoint y: 430, distance: 973.8
click at [999, 430] on div at bounding box center [998, 448] width 6 height 70
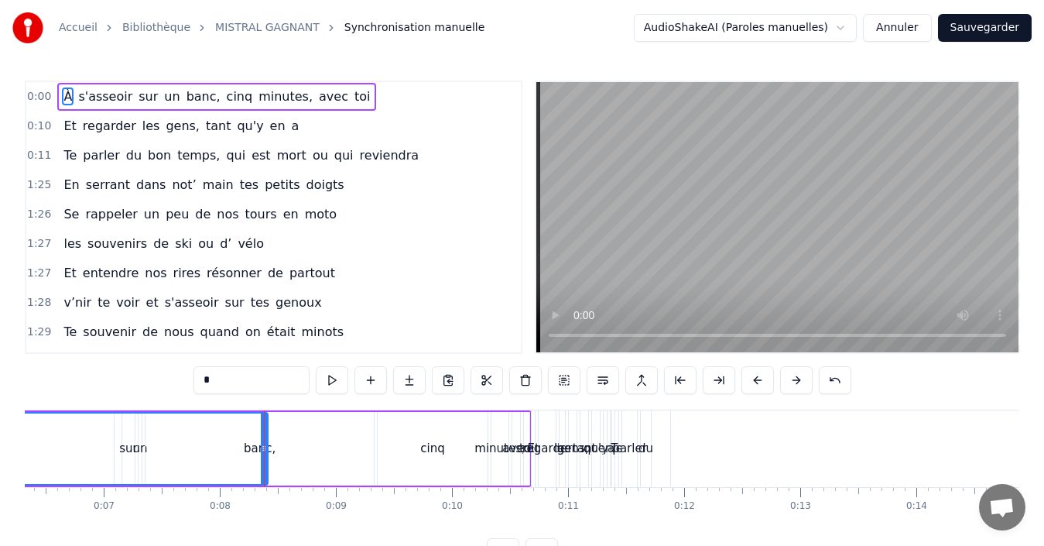
scroll to position [0, 896]
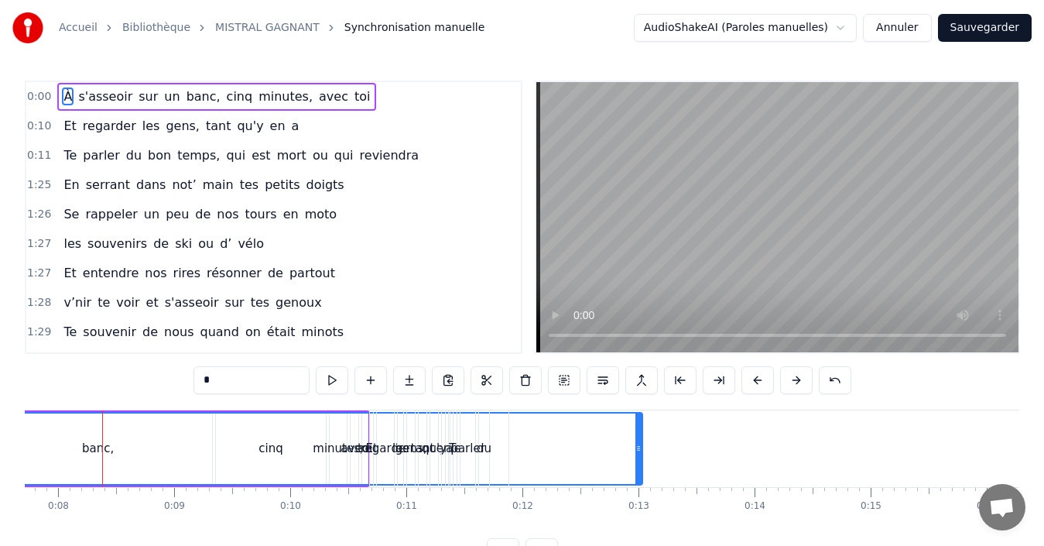
drag, startPoint x: 104, startPoint y: 439, endPoint x: 640, endPoint y: 452, distance: 536.6
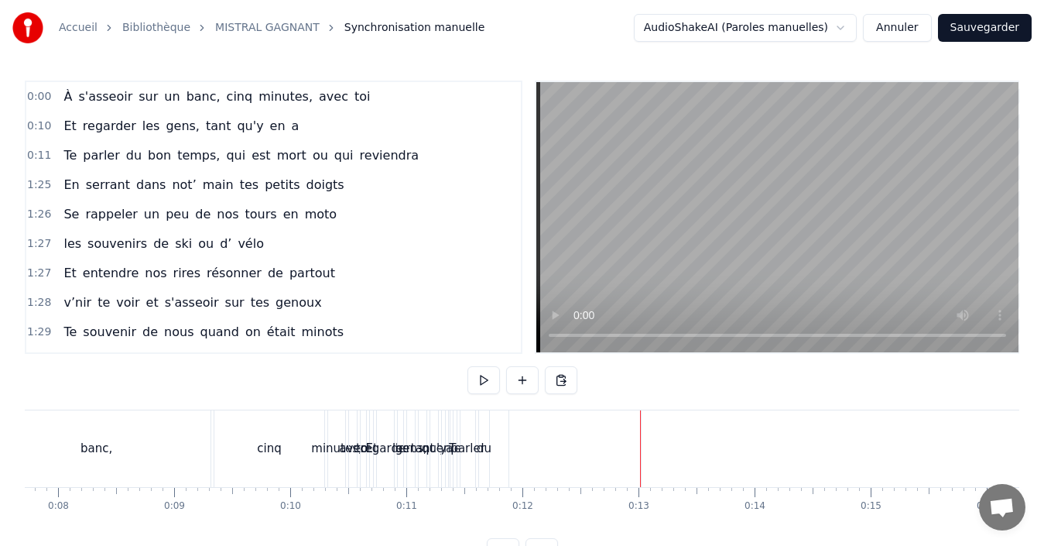
click at [40, 98] on span "0:00" at bounding box center [39, 96] width 24 height 15
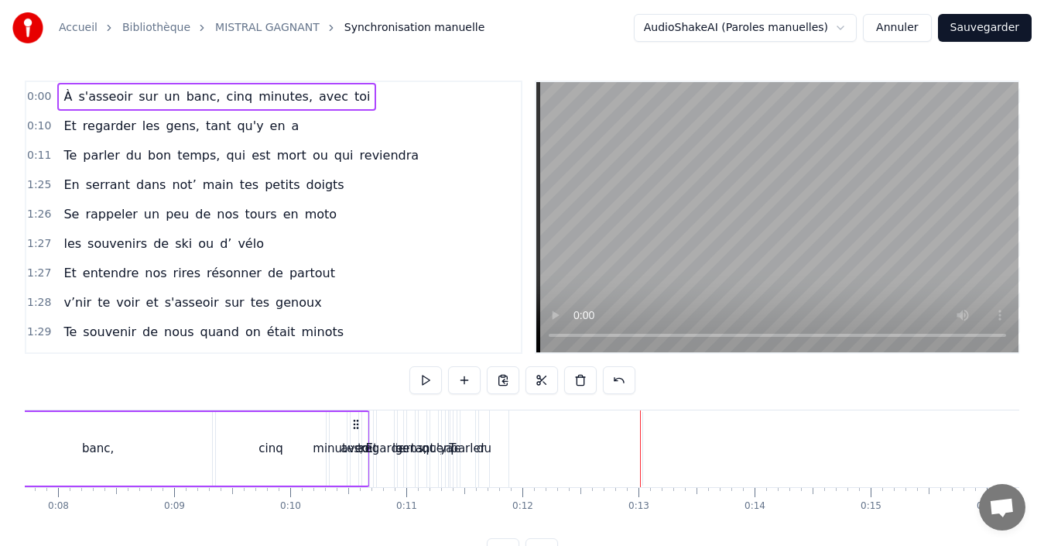
click at [40, 98] on span "0:00" at bounding box center [39, 96] width 24 height 15
click at [77, 95] on span "s'asseoir" at bounding box center [105, 96] width 57 height 18
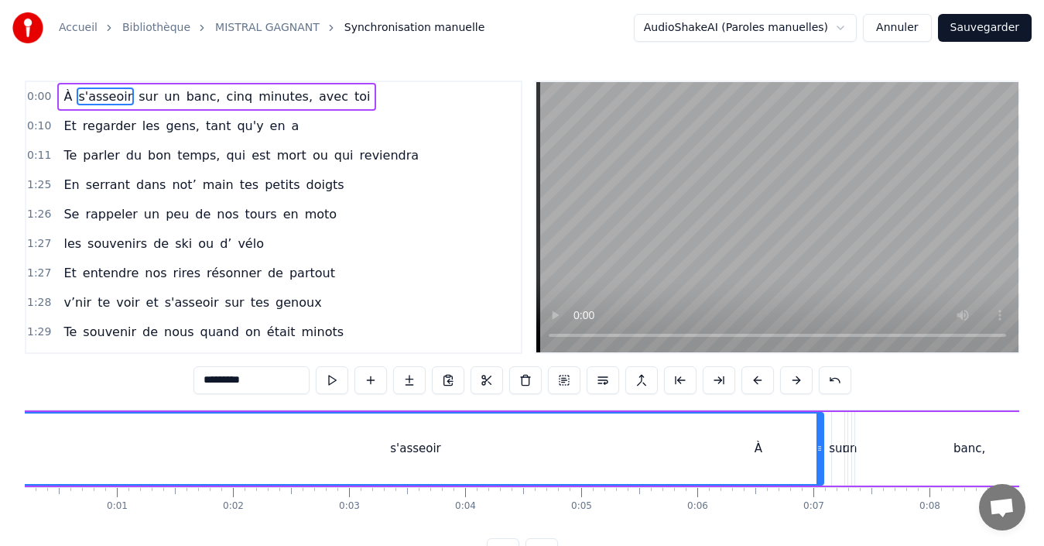
scroll to position [0, 0]
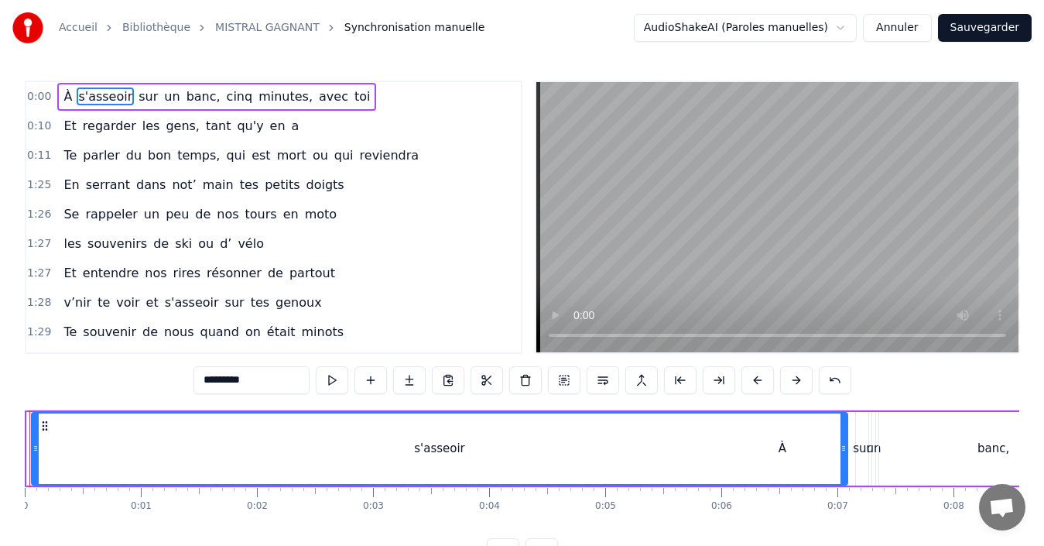
click at [62, 92] on span "À" at bounding box center [68, 96] width 12 height 18
type input "*"
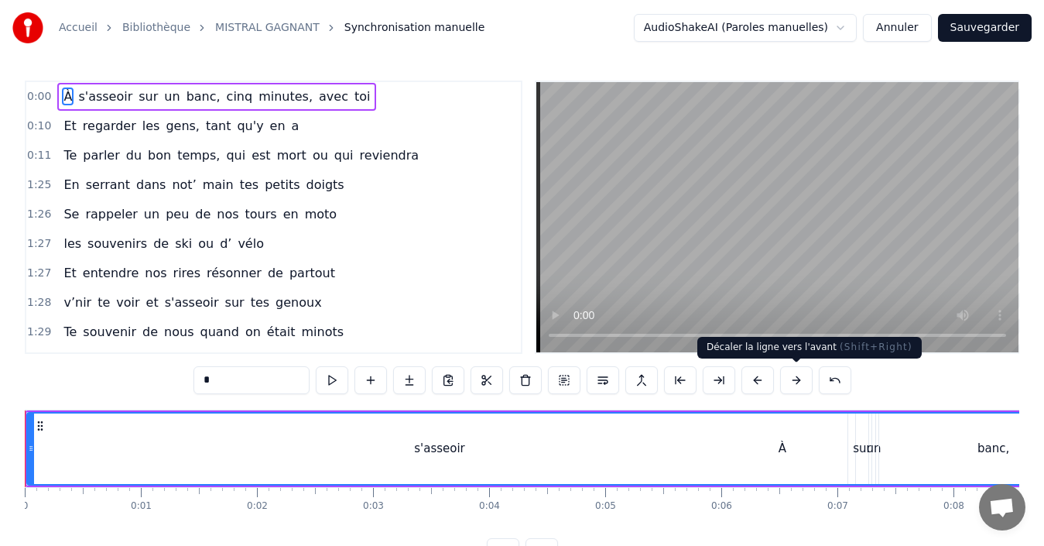
click at [793, 382] on button at bounding box center [796, 380] width 33 height 28
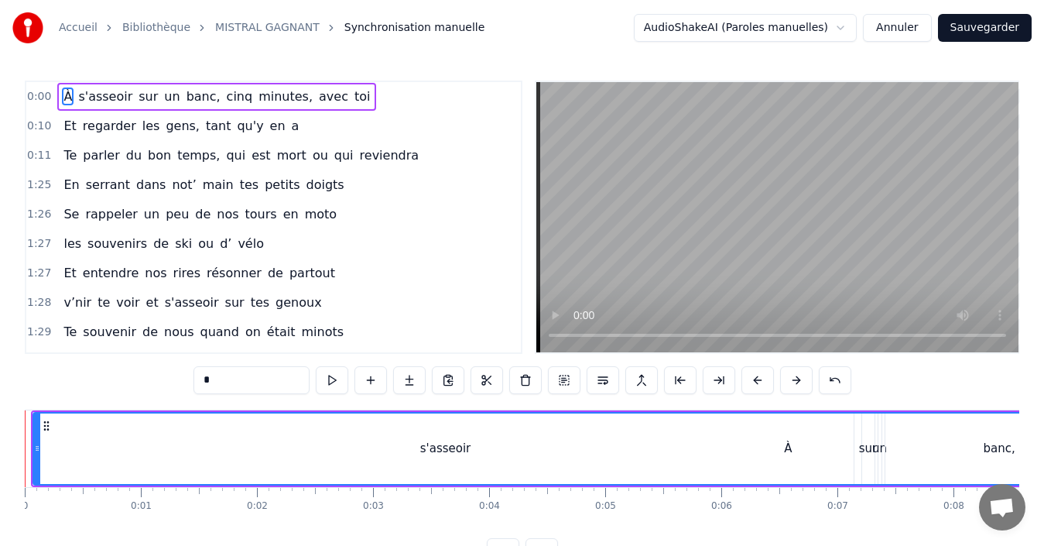
click at [793, 382] on button at bounding box center [796, 380] width 33 height 28
click at [797, 382] on button at bounding box center [796, 380] width 33 height 28
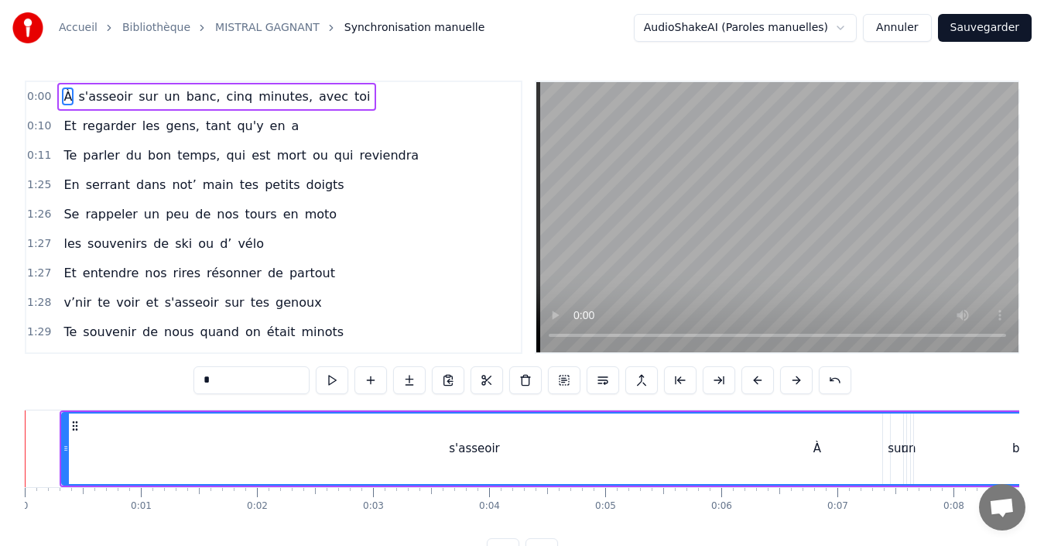
click at [795, 379] on button at bounding box center [796, 380] width 33 height 28
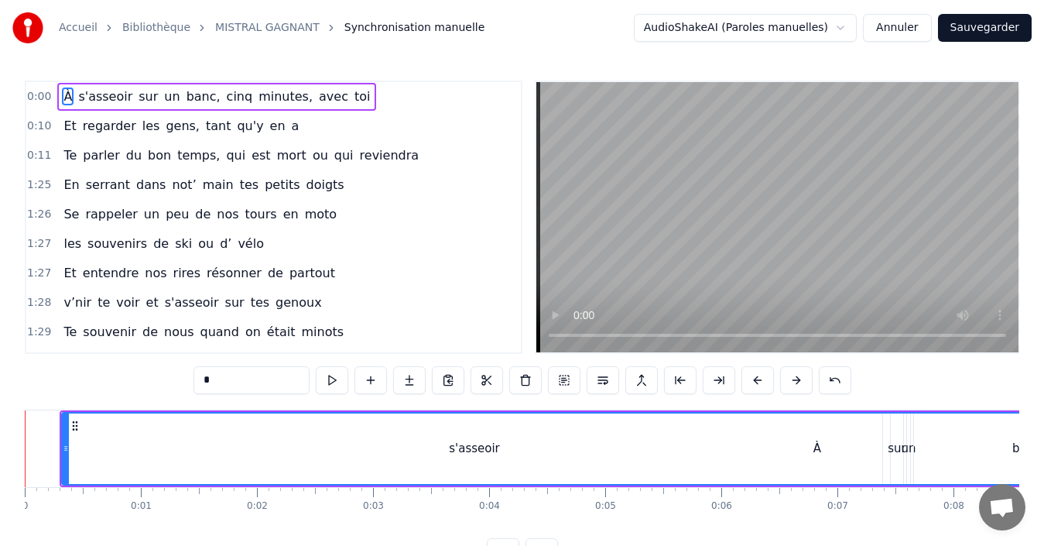
click at [795, 379] on button at bounding box center [796, 380] width 33 height 28
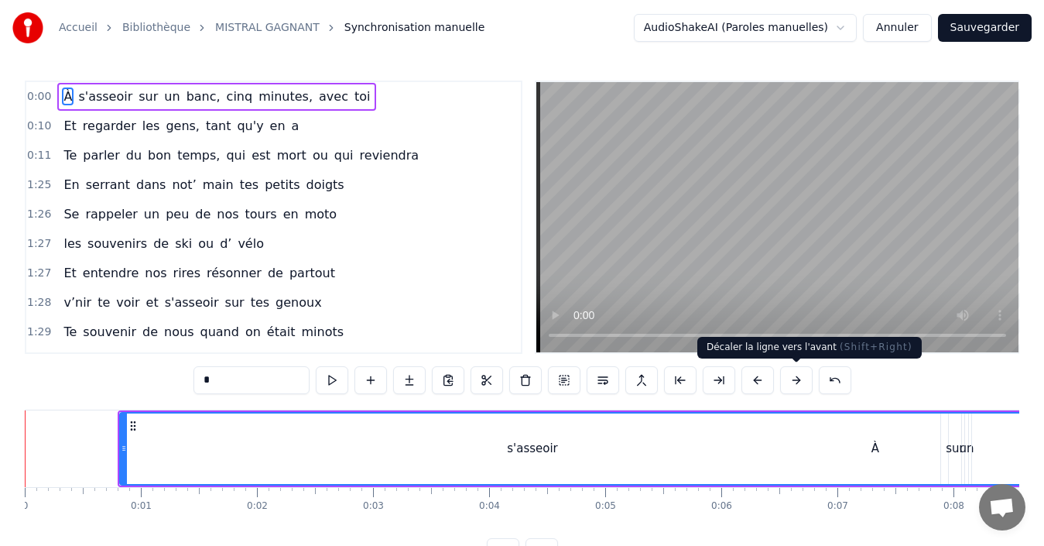
click at [797, 381] on button at bounding box center [796, 380] width 33 height 28
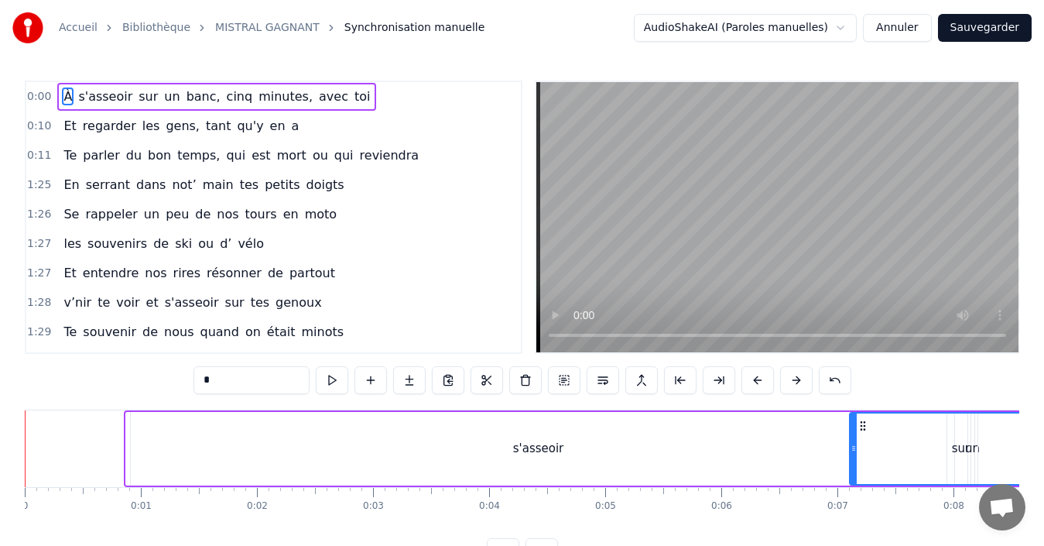
drag, startPoint x: 127, startPoint y: 430, endPoint x: 852, endPoint y: 444, distance: 724.7
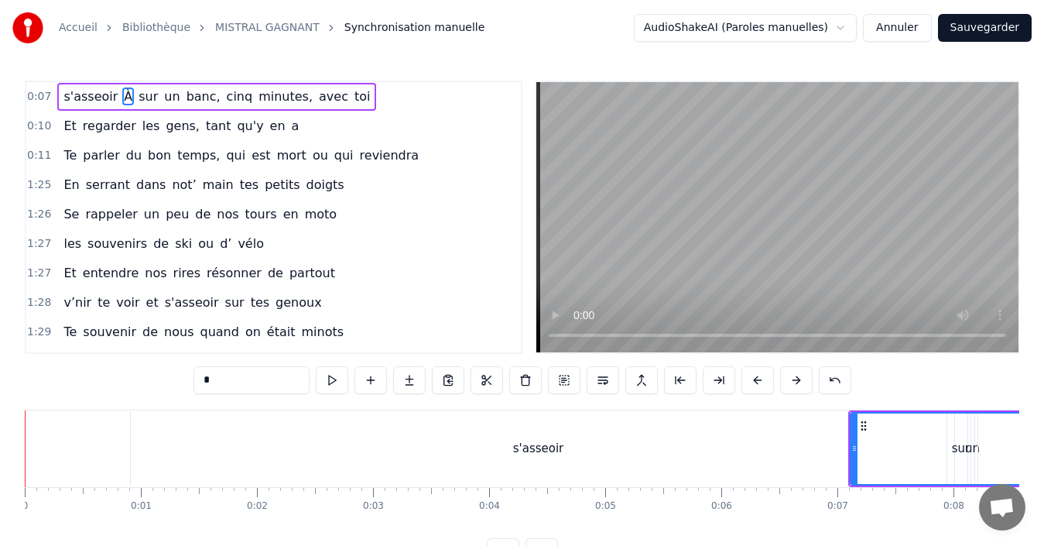
click at [790, 382] on button at bounding box center [796, 380] width 33 height 28
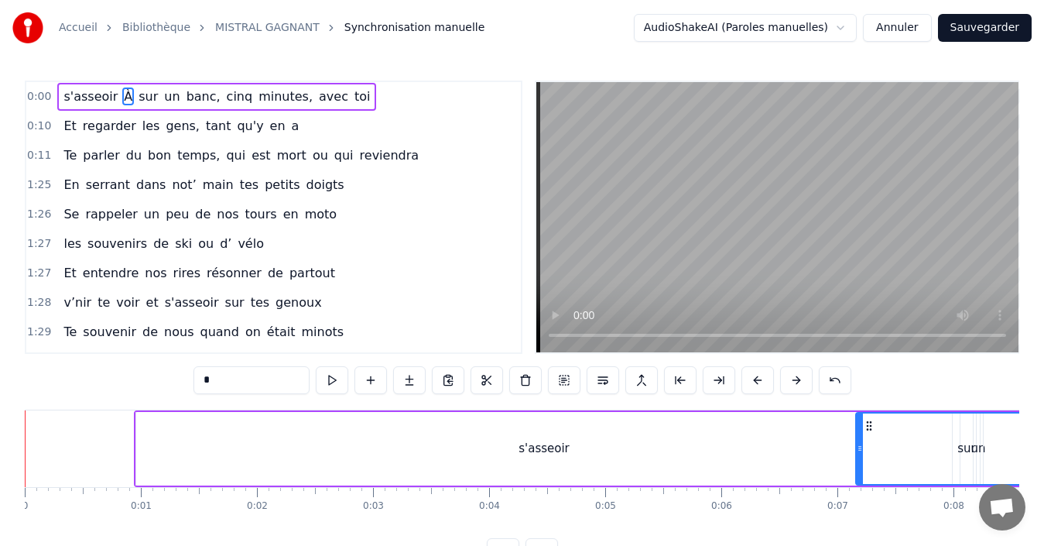
click at [790, 382] on button at bounding box center [796, 380] width 33 height 28
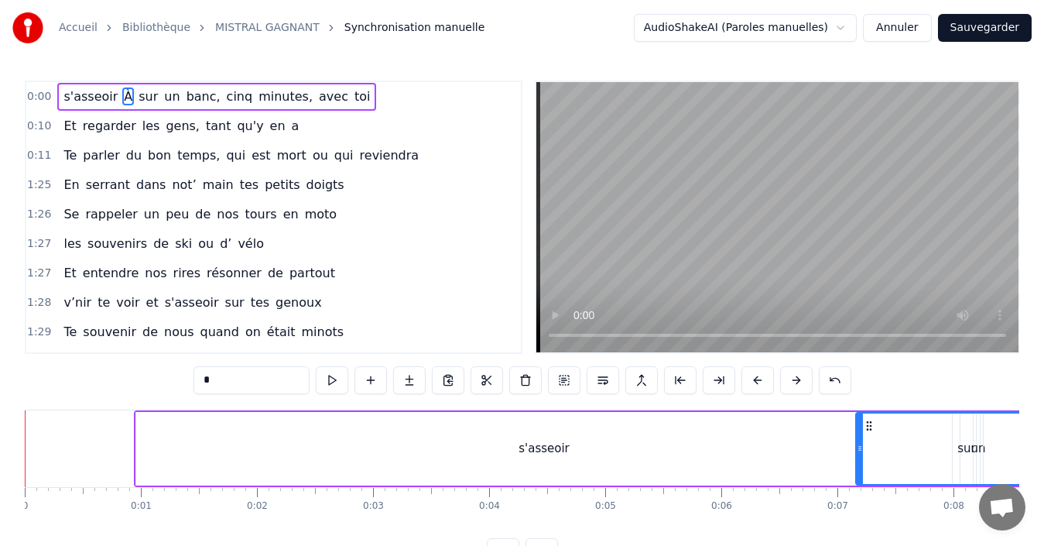
click at [790, 382] on button at bounding box center [796, 380] width 33 height 28
click at [793, 383] on button at bounding box center [796, 380] width 33 height 28
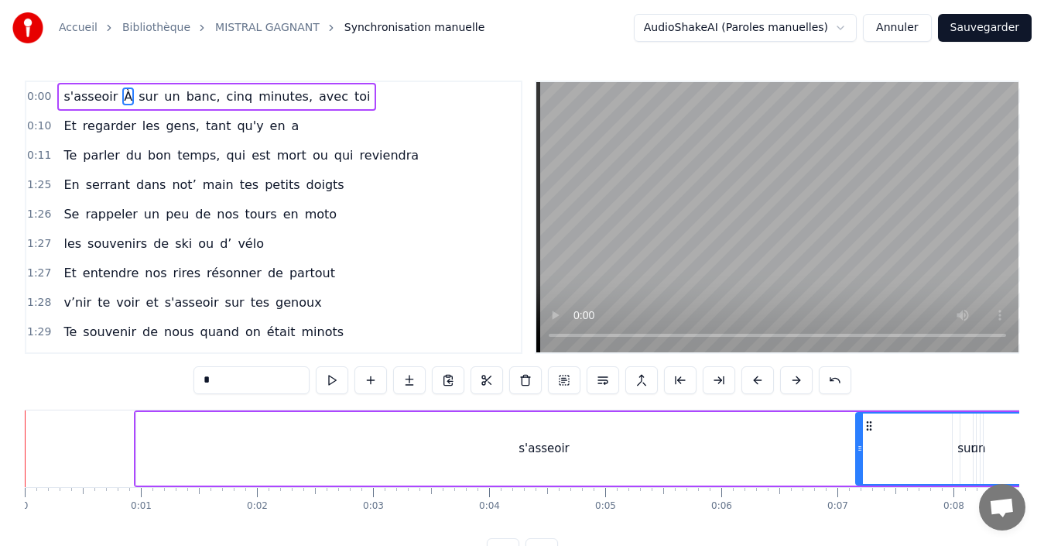
click at [793, 383] on button at bounding box center [796, 380] width 33 height 28
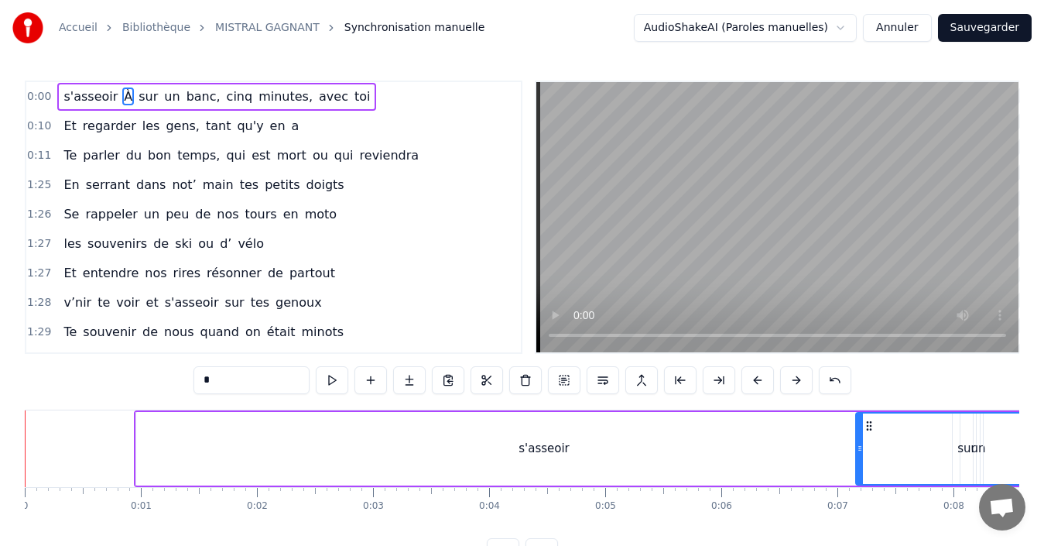
click at [793, 383] on button at bounding box center [796, 380] width 33 height 28
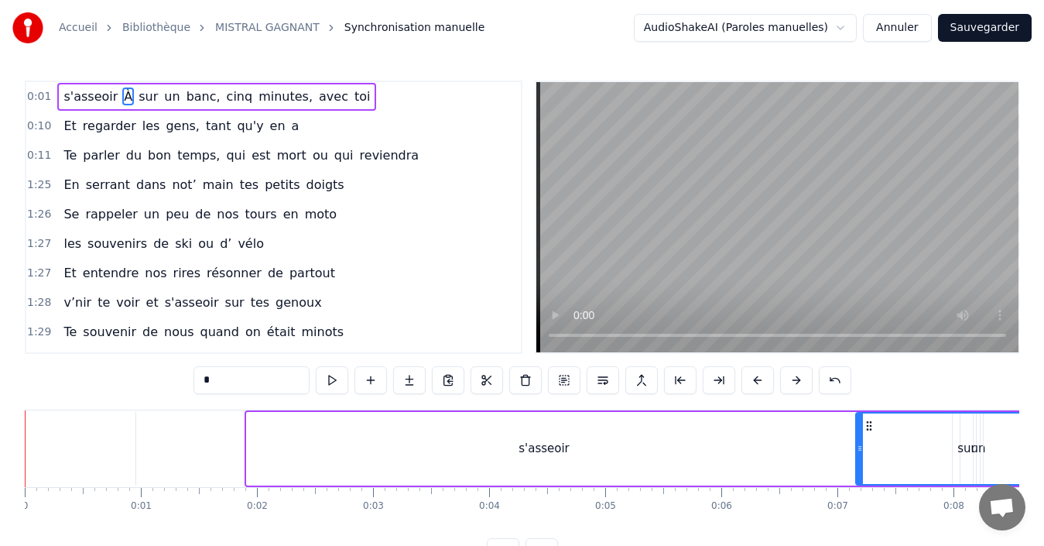
click at [793, 383] on button at bounding box center [796, 380] width 33 height 28
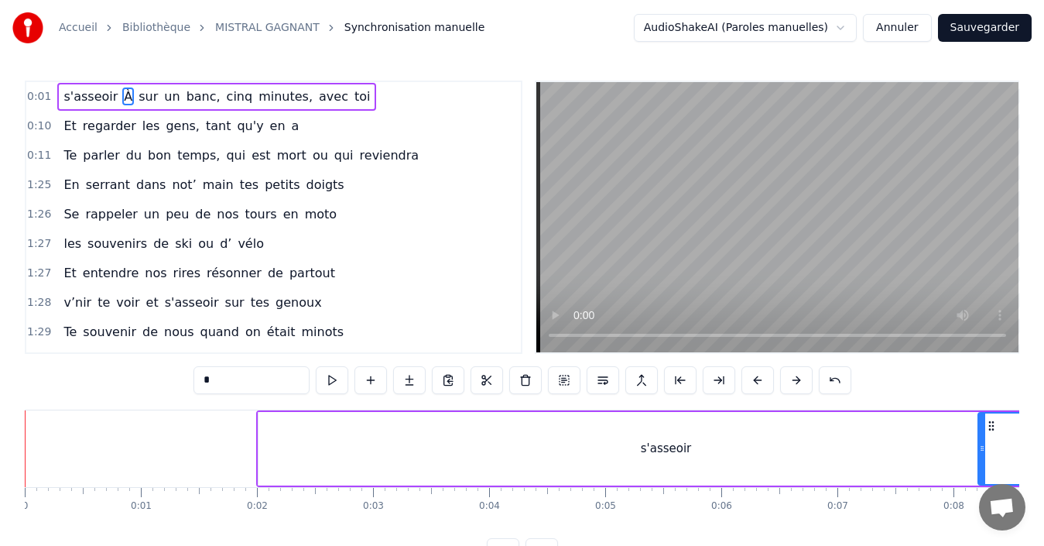
drag, startPoint x: 117, startPoint y: 96, endPoint x: 57, endPoint y: 97, distance: 60.4
click at [57, 97] on div "s'asseoir À sur un banc, cinq minutes, avec toi" at bounding box center [216, 97] width 319 height 28
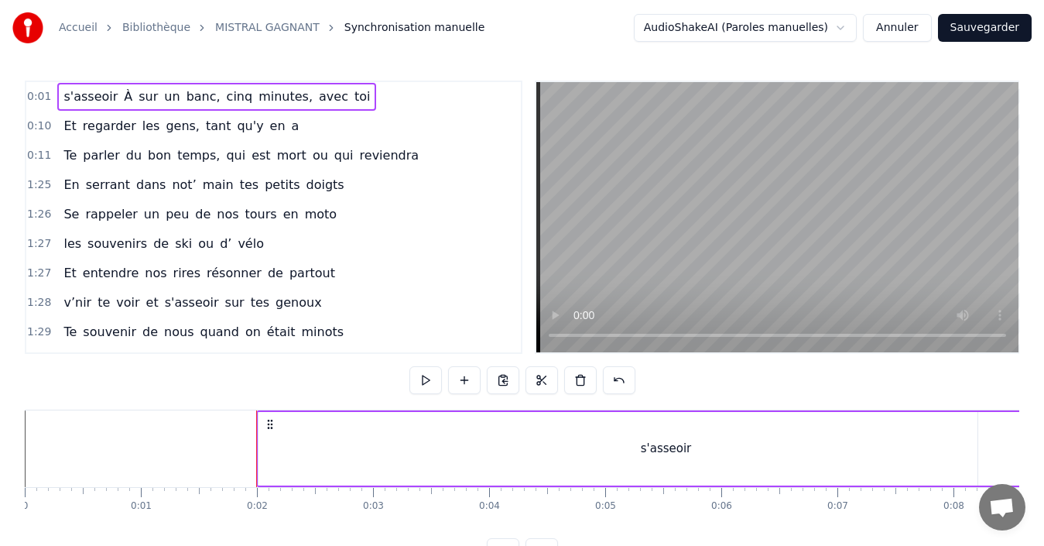
click at [57, 97] on div "s'asseoir À sur un banc, cinq minutes, avec toi" at bounding box center [216, 97] width 319 height 28
click at [269, 425] on icon at bounding box center [270, 424] width 12 height 12
click at [898, 27] on button "Annuler" at bounding box center [897, 28] width 68 height 28
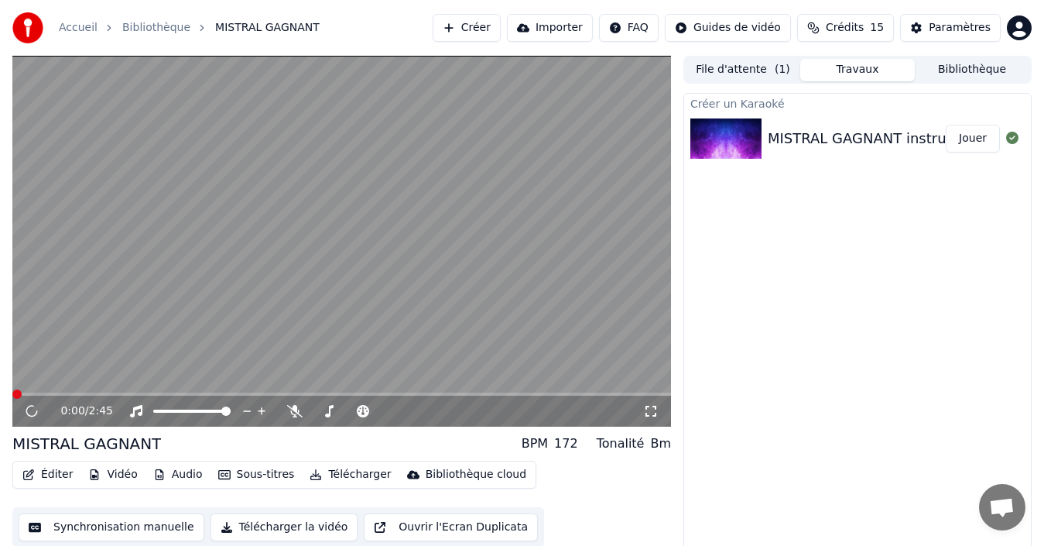
scroll to position [11, 0]
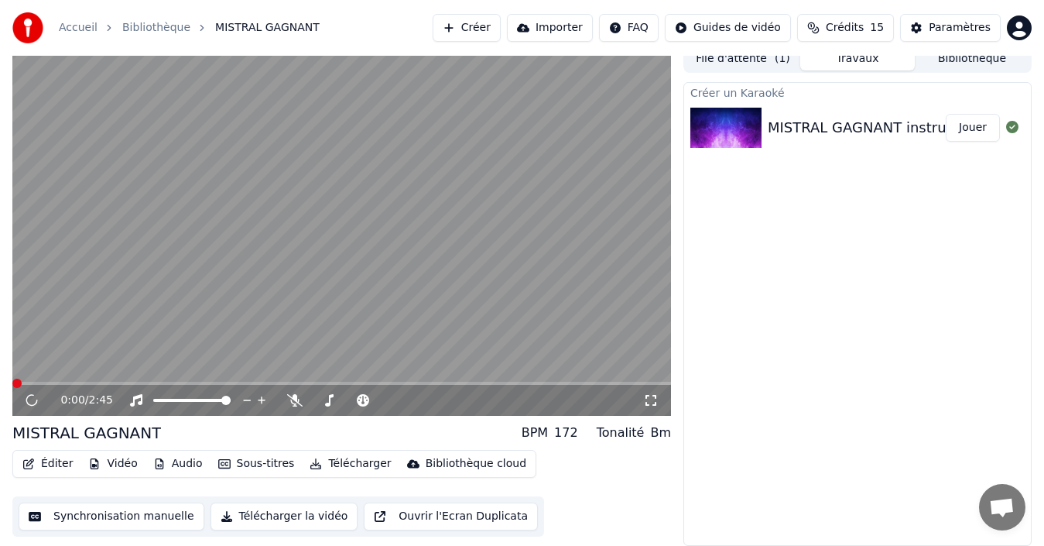
click at [126, 520] on button "Synchronisation manuelle" at bounding box center [112, 516] width 186 height 28
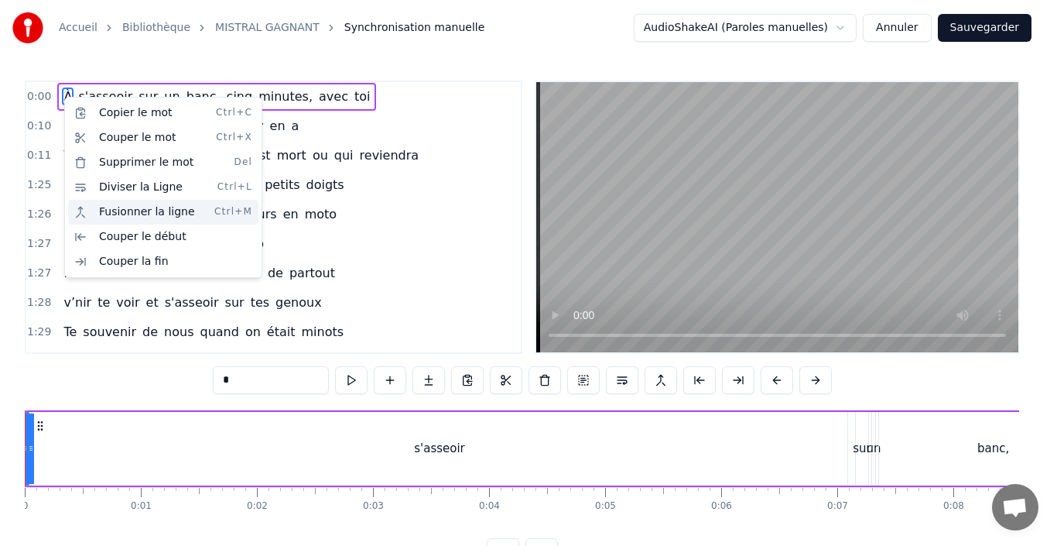
click at [123, 213] on div "Fusionner la ligne Ctrl+M" at bounding box center [163, 212] width 190 height 25
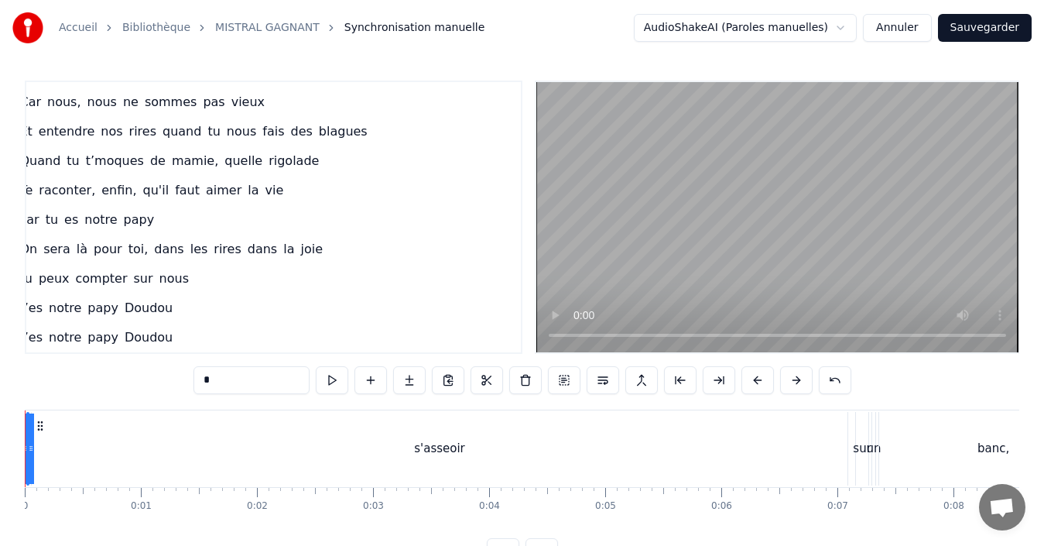
scroll to position [0, 44]
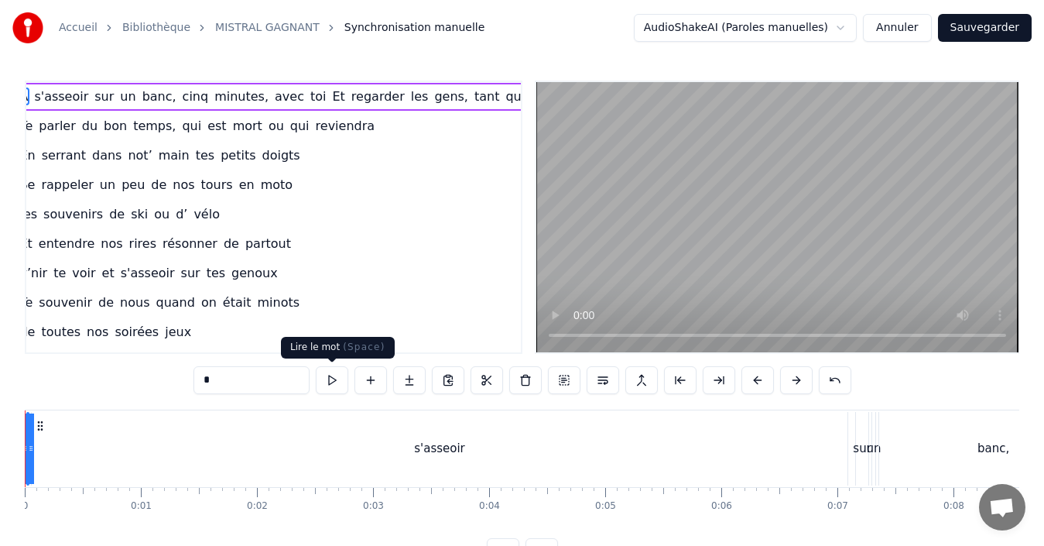
click at [334, 379] on button at bounding box center [332, 380] width 33 height 28
click at [367, 382] on button at bounding box center [371, 380] width 33 height 28
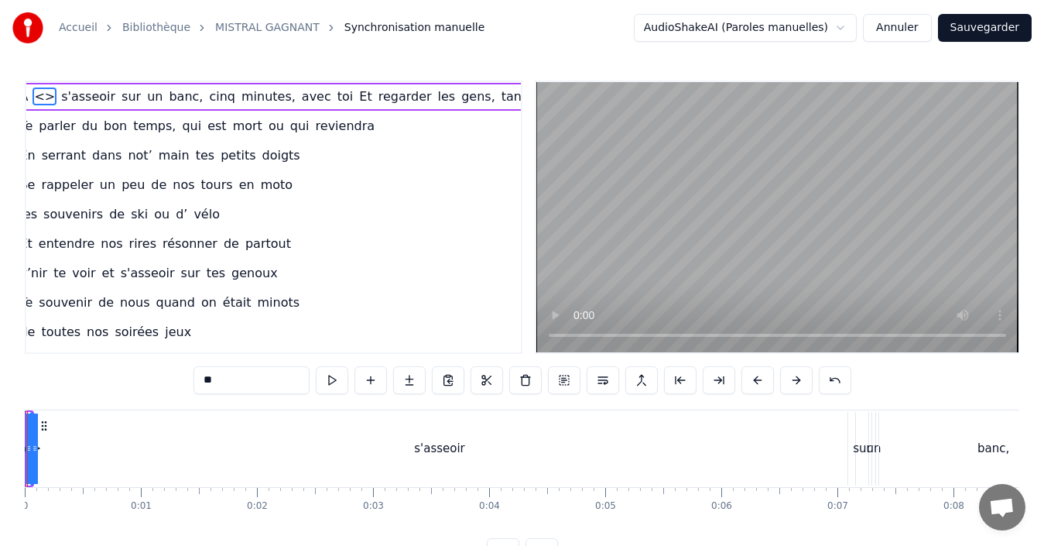
click at [893, 29] on button "Annuler" at bounding box center [897, 28] width 68 height 28
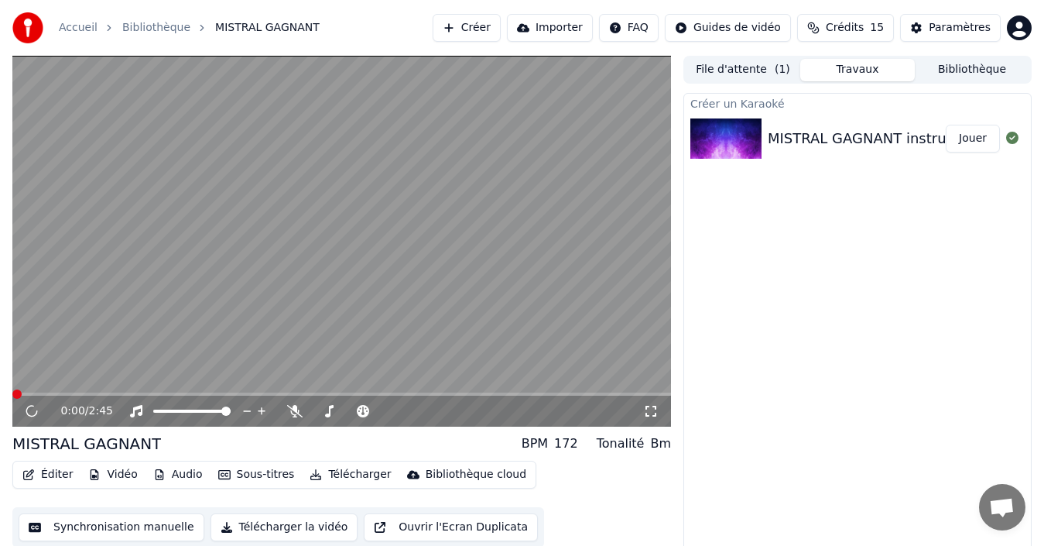
scroll to position [11, 0]
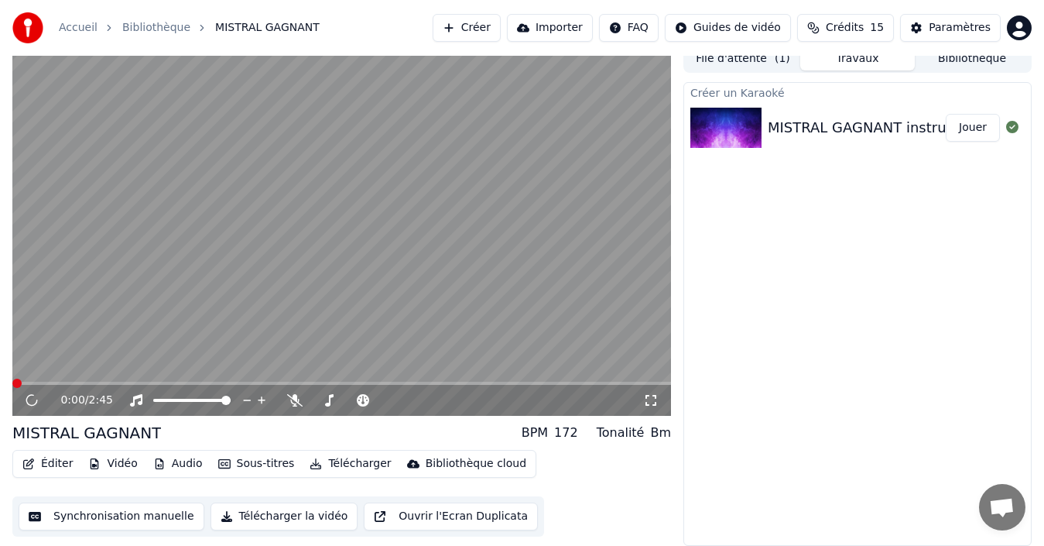
click at [81, 522] on button "Synchronisation manuelle" at bounding box center [112, 516] width 186 height 28
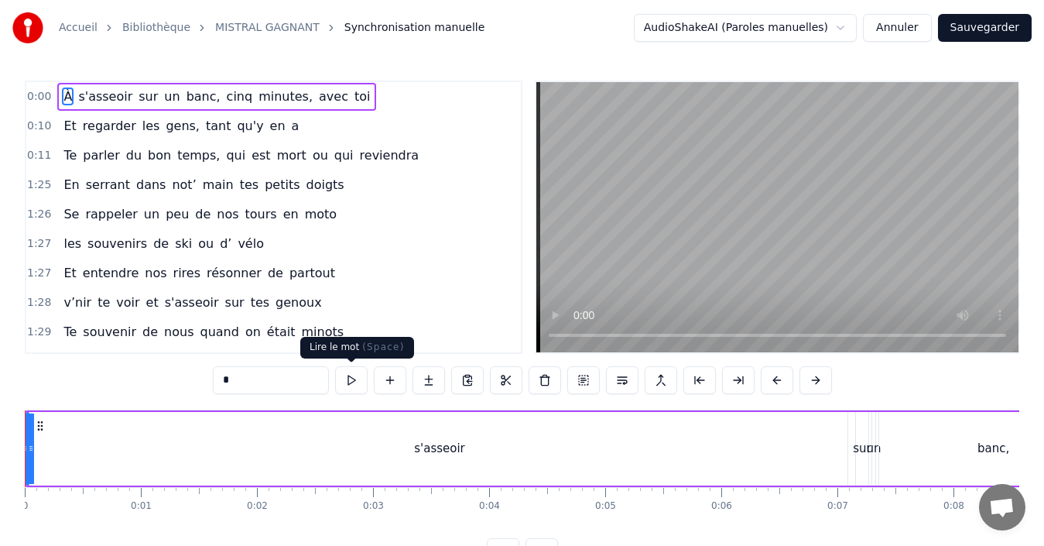
click at [352, 379] on button at bounding box center [351, 380] width 33 height 28
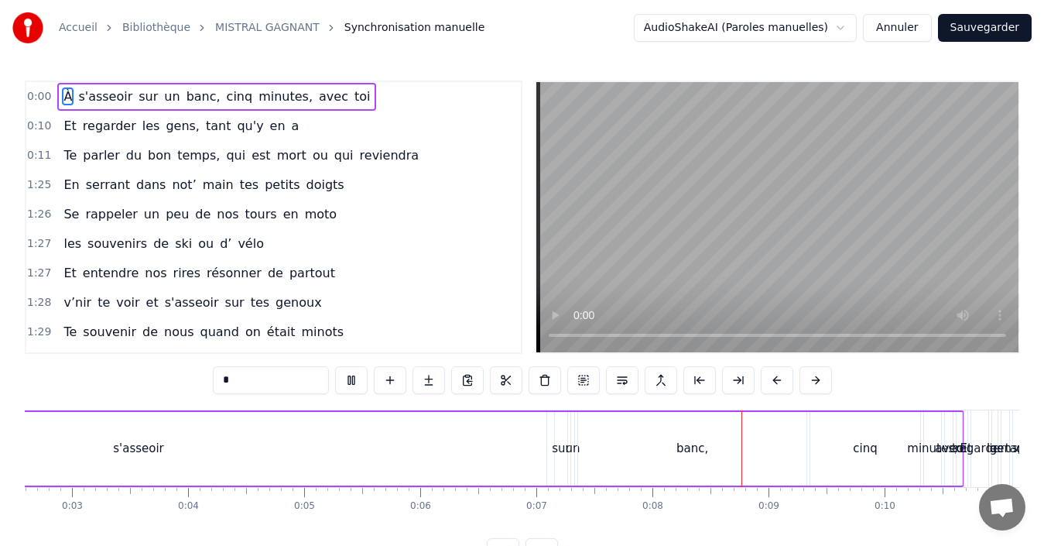
click at [346, 380] on button at bounding box center [351, 380] width 33 height 28
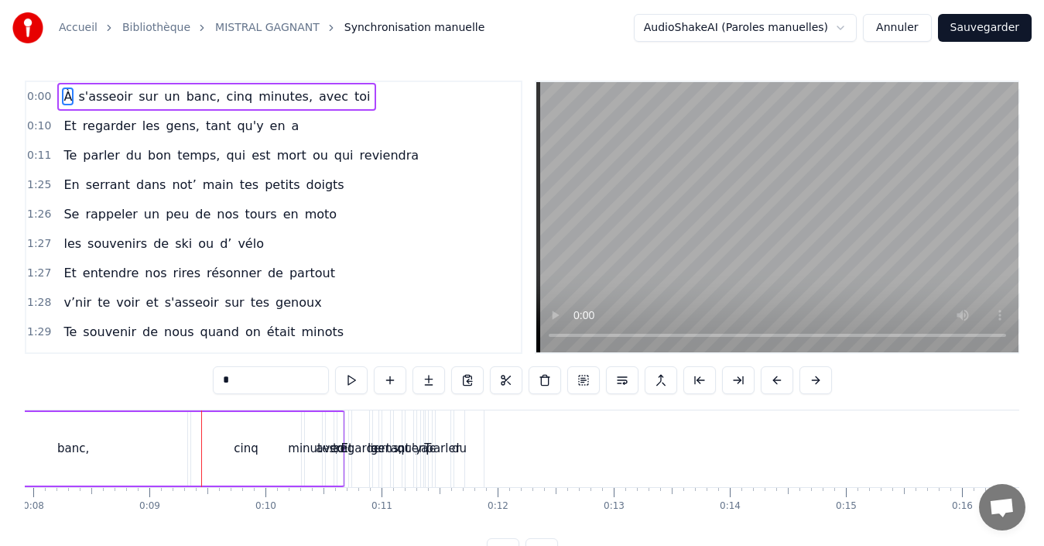
click at [893, 31] on button "Annuler" at bounding box center [897, 28] width 68 height 28
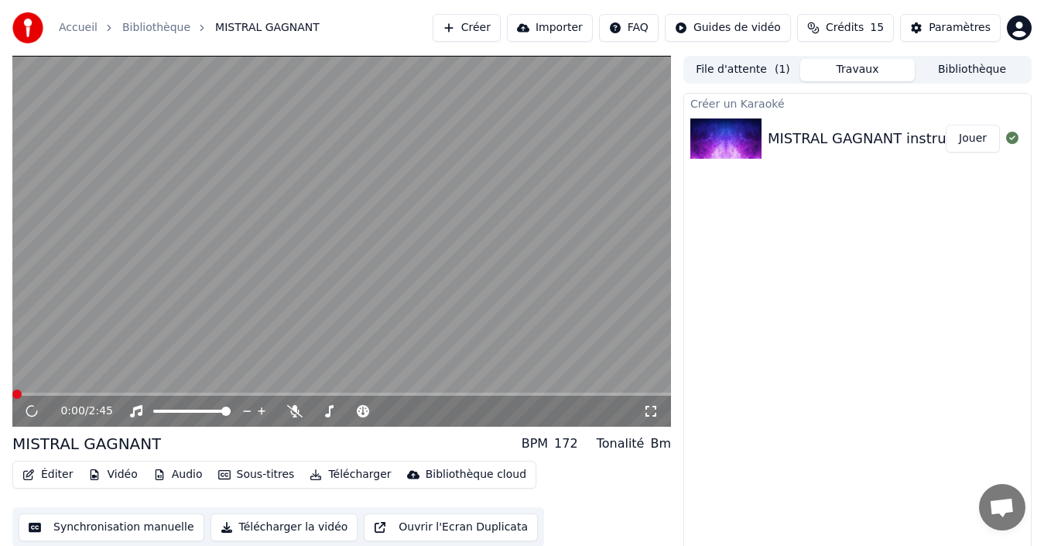
scroll to position [11, 0]
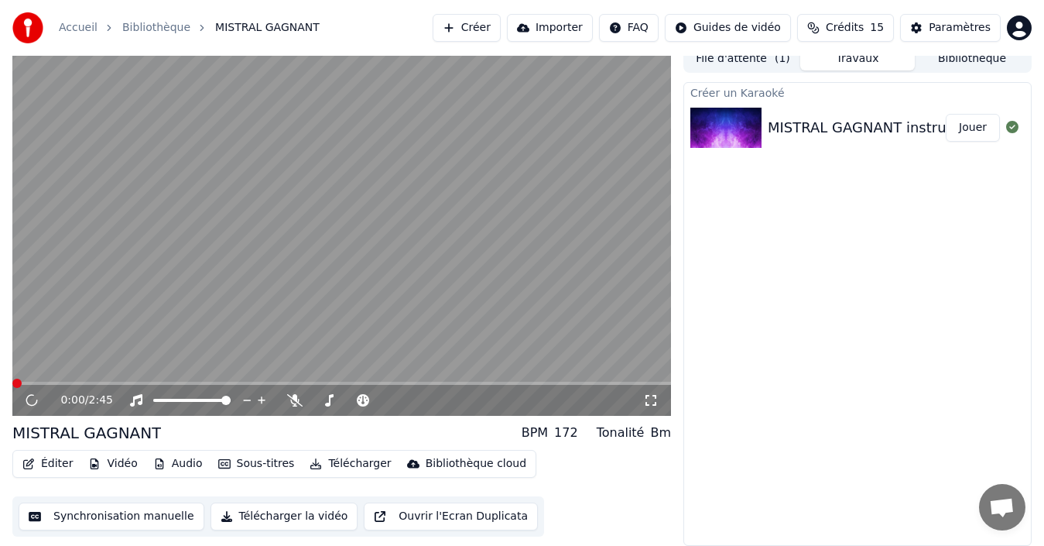
click at [91, 518] on button "Synchronisation manuelle" at bounding box center [112, 516] width 186 height 28
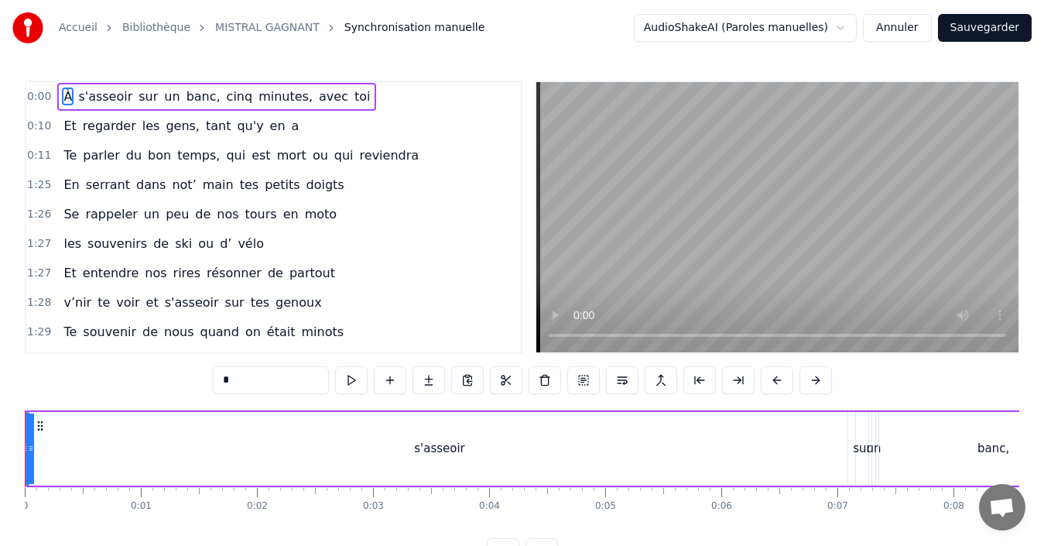
click at [39, 96] on span "0:00" at bounding box center [39, 96] width 24 height 15
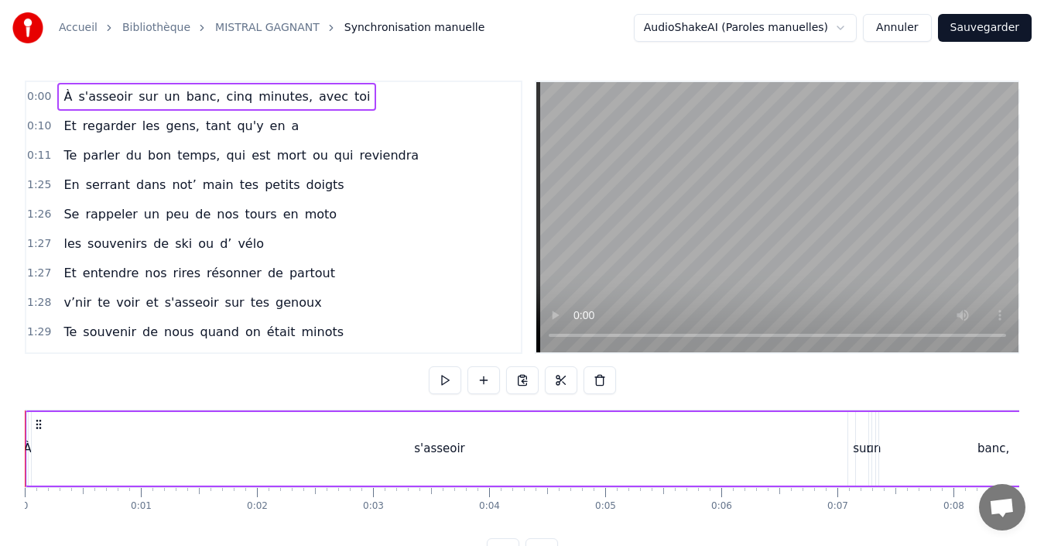
drag, startPoint x: 39, startPoint y: 96, endPoint x: 48, endPoint y: 96, distance: 9.3
click at [48, 96] on div "0:00 À s'asseoir sur un banc, cinq minutes, avec toi" at bounding box center [273, 96] width 495 height 29
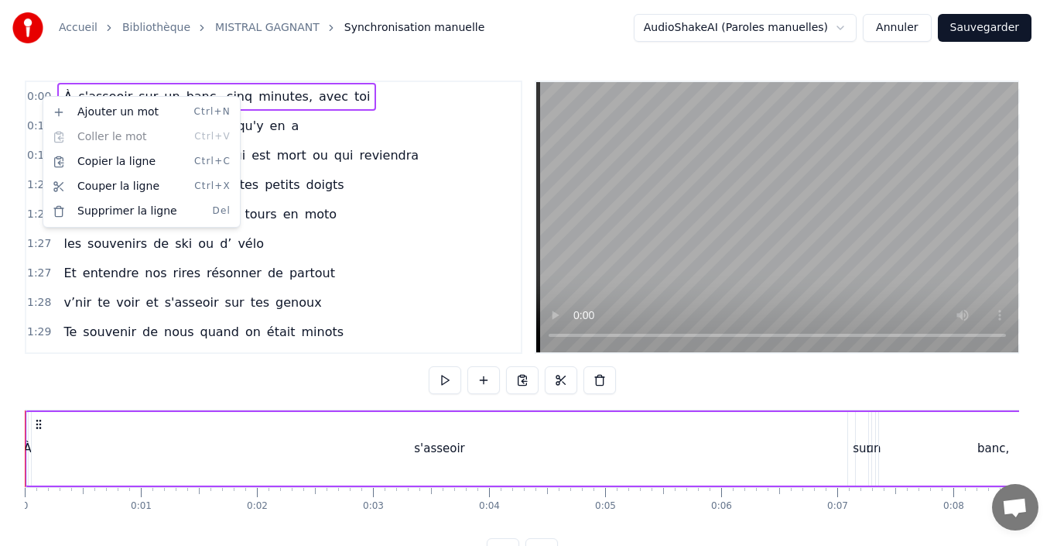
click at [286, 107] on div "À s'asseoir sur un banc, cinq minutes, avec toi" at bounding box center [216, 97] width 319 height 28
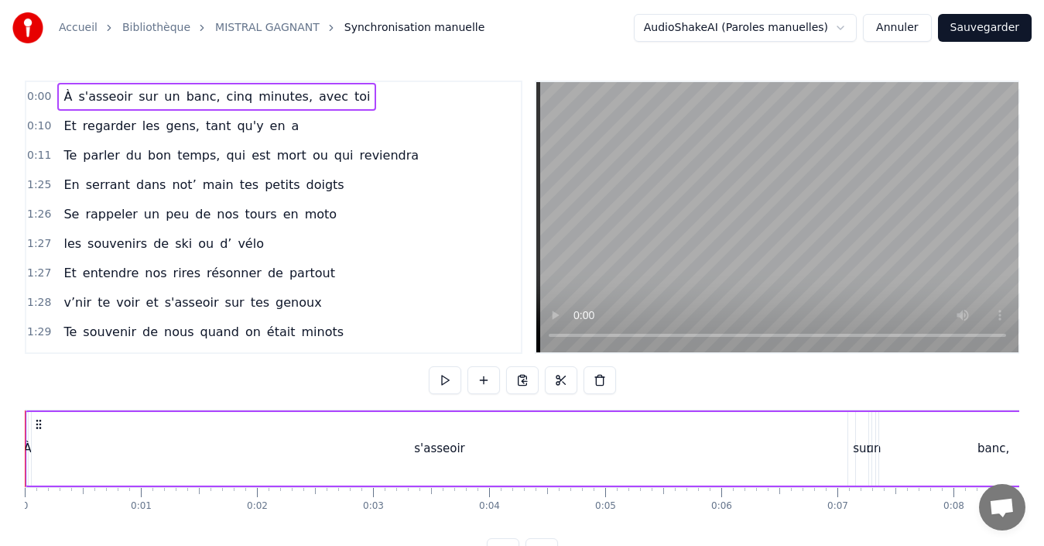
click at [29, 410] on html "Accueil Bibliothèque MISTRAL GAGNANT Synchronisation manuelle AudioShakeAI (Par…" at bounding box center [522, 295] width 1044 height 591
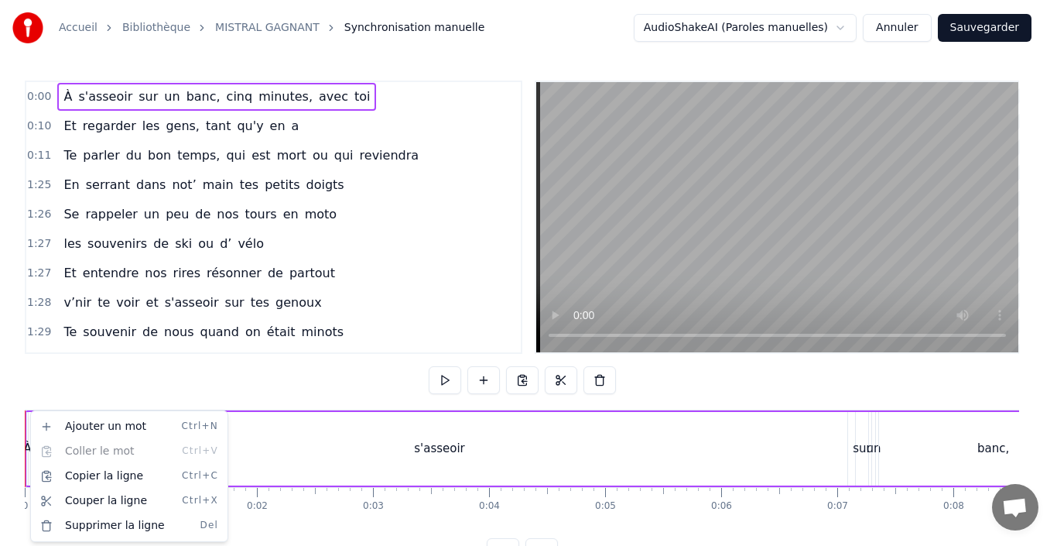
click at [27, 416] on html "Accueil Bibliothèque MISTRAL GAGNANT Synchronisation manuelle AudioShakeAI (Par…" at bounding box center [528, 295] width 1057 height 591
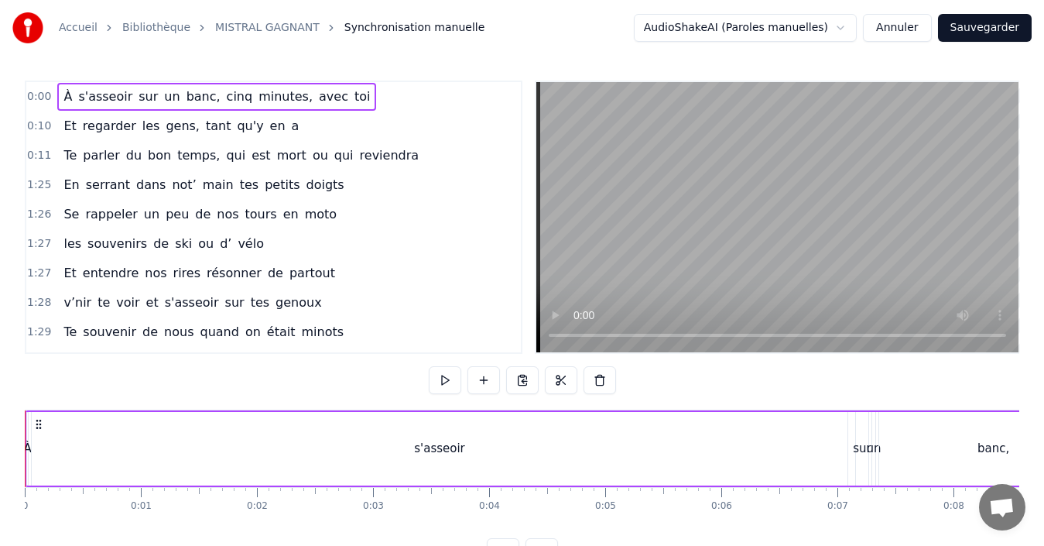
click at [26, 416] on div "À s'asseoir sur un banc, cinq minutes, avec toi" at bounding box center [645, 448] width 1241 height 77
drag, startPoint x: 29, startPoint y: 449, endPoint x: 166, endPoint y: 452, distance: 137.1
click at [166, 452] on div "À s'asseoir sur un banc, cinq minutes, avec toi" at bounding box center [645, 448] width 1241 height 77
click at [98, 426] on div "s'asseoir" at bounding box center [440, 449] width 816 height 74
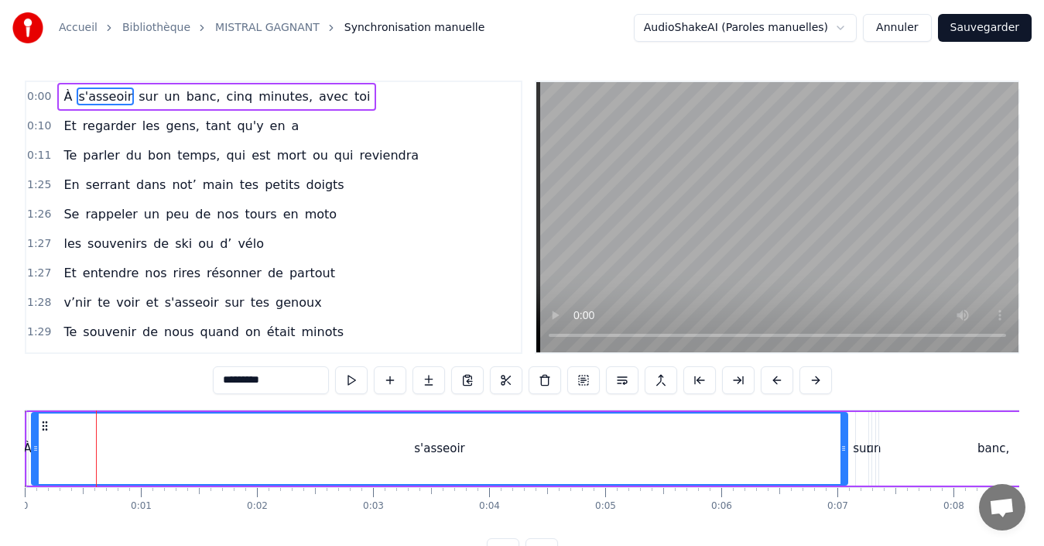
scroll to position [58, 0]
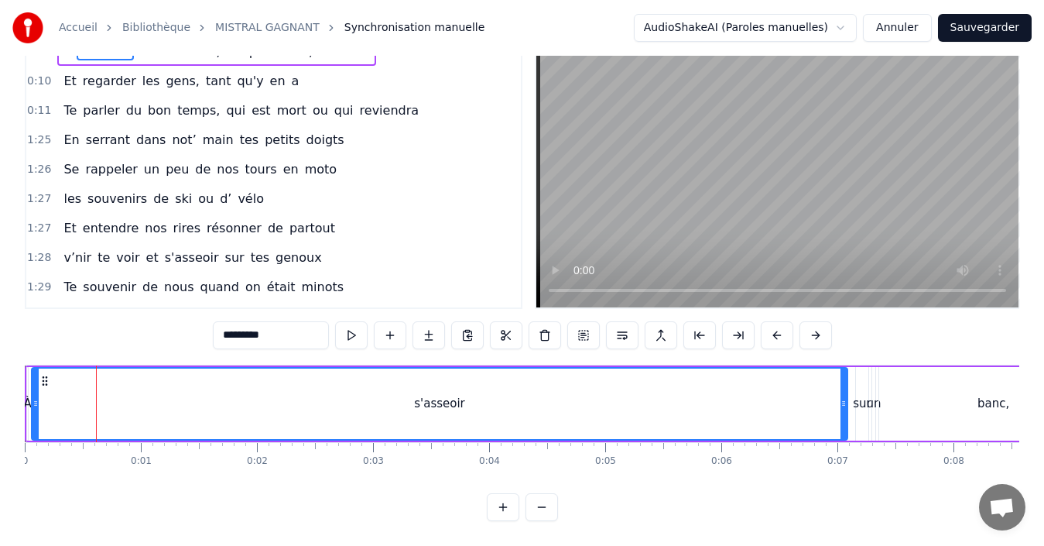
click at [540, 503] on button at bounding box center [542, 507] width 33 height 28
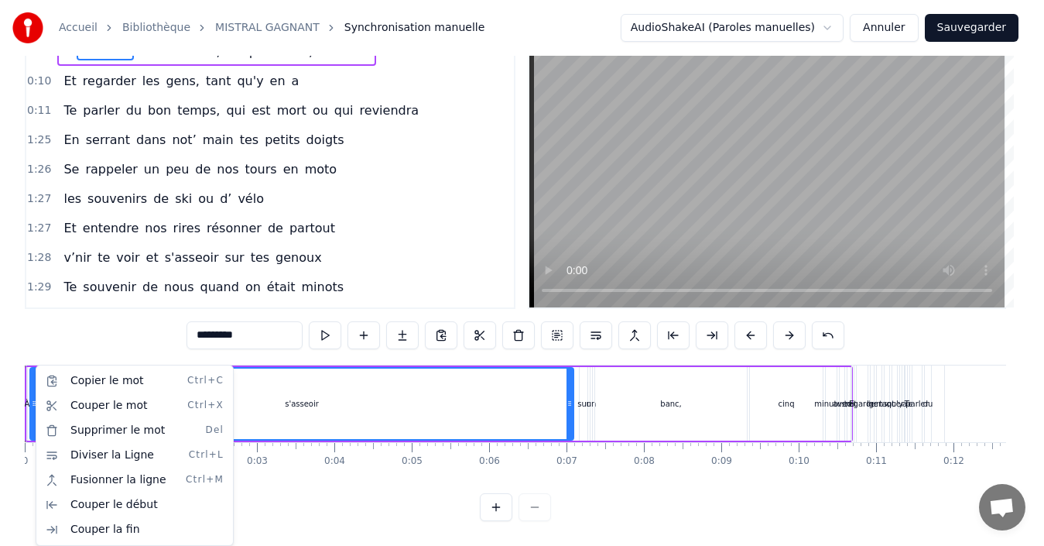
drag, startPoint x: 34, startPoint y: 391, endPoint x: 0, endPoint y: 392, distance: 34.1
click at [0, 392] on html "Accueil Bibliothèque MISTRAL GAGNANT Synchronisation manuelle AudioShakeAI (Par…" at bounding box center [522, 250] width 1044 height 591
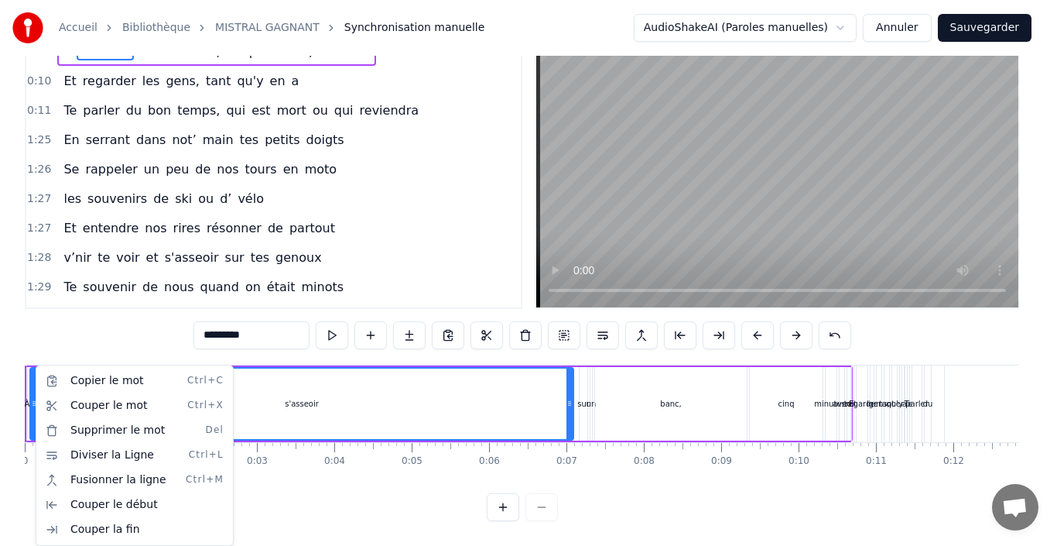
click at [402, 363] on html "Accueil Bibliothèque MISTRAL GAGNANT Synchronisation manuelle AudioShakeAI (Par…" at bounding box center [528, 250] width 1057 height 591
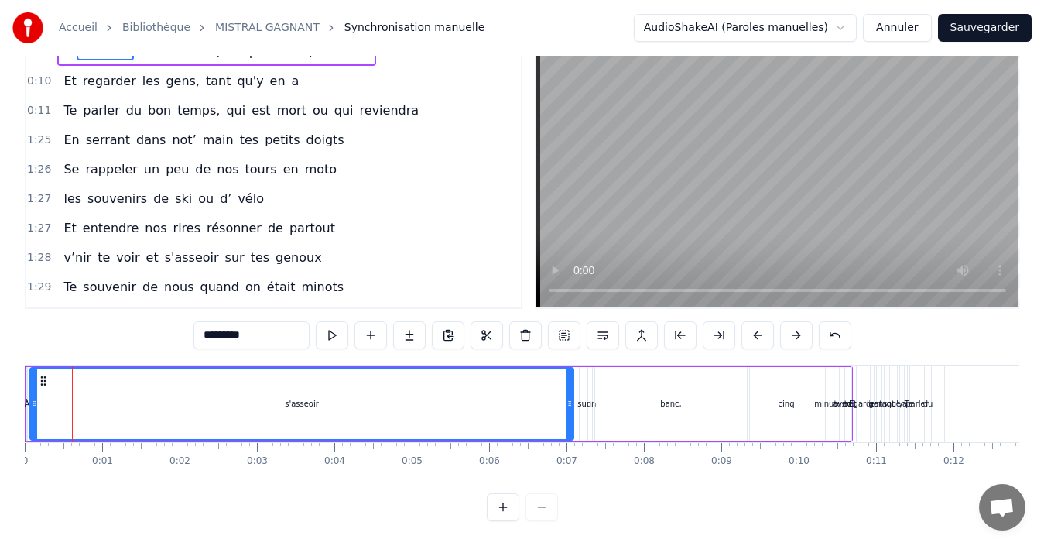
click at [164, 72] on span "gens," at bounding box center [182, 81] width 37 height 18
type input "*****"
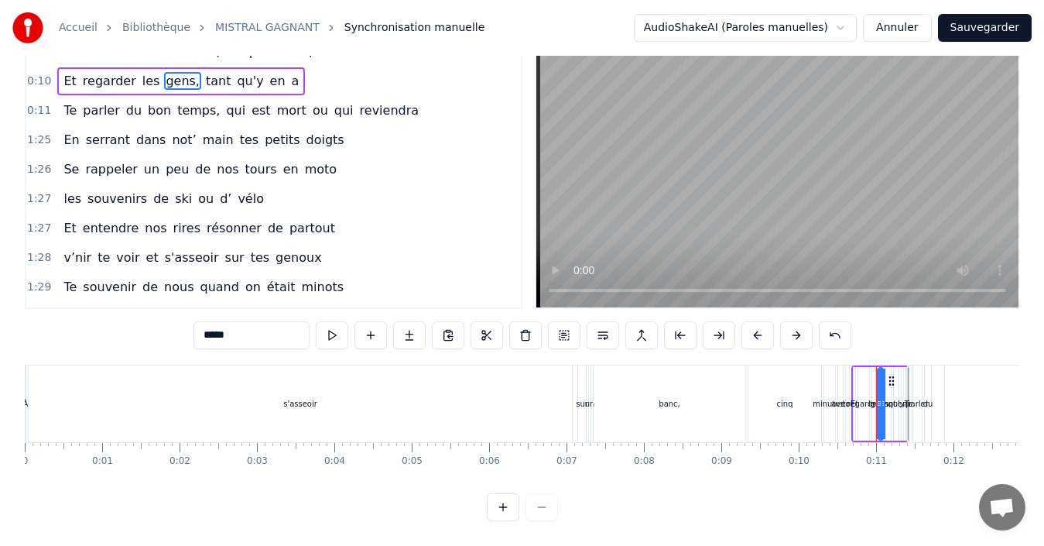
scroll to position [0, 0]
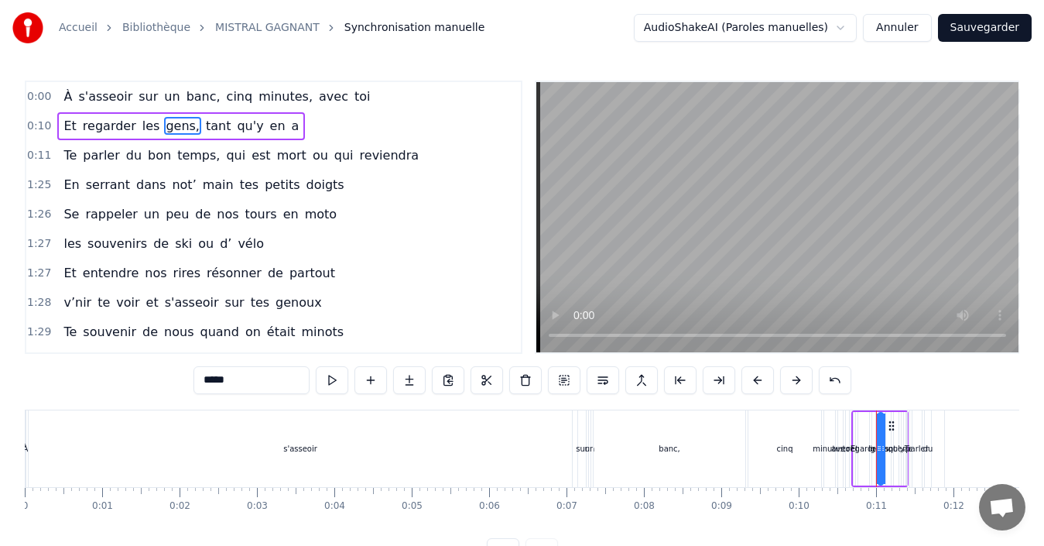
drag, startPoint x: 852, startPoint y: 420, endPoint x: 965, endPoint y: 468, distance: 122.8
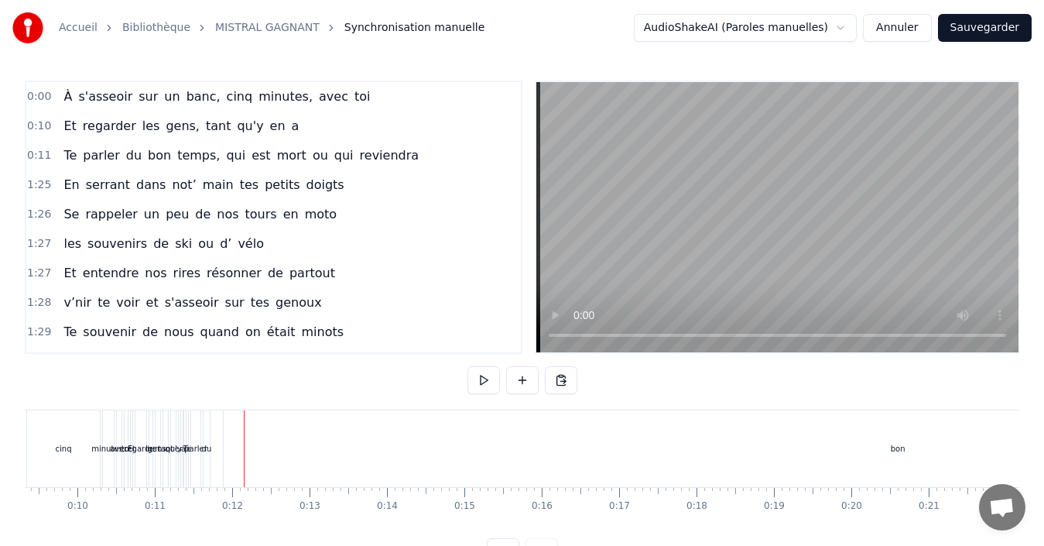
scroll to position [0, 863]
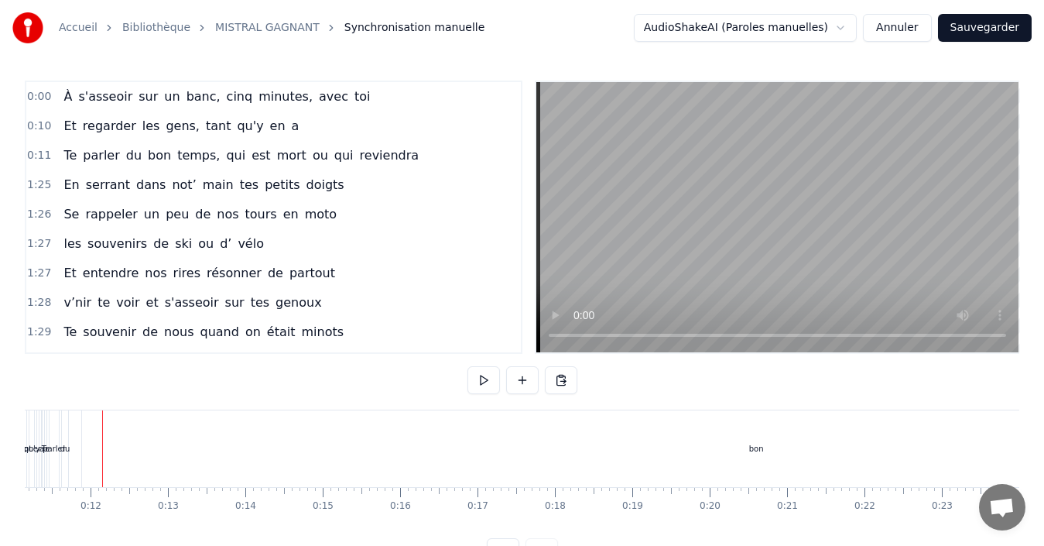
drag, startPoint x: 399, startPoint y: 32, endPoint x: 560, endPoint y: -18, distance: 168.5
click at [560, 0] on html "Accueil Bibliothèque MISTRAL GAGNANT Synchronisation manuelle AudioShakeAI (Par…" at bounding box center [522, 295] width 1044 height 591
